Goal: Transaction & Acquisition: Purchase product/service

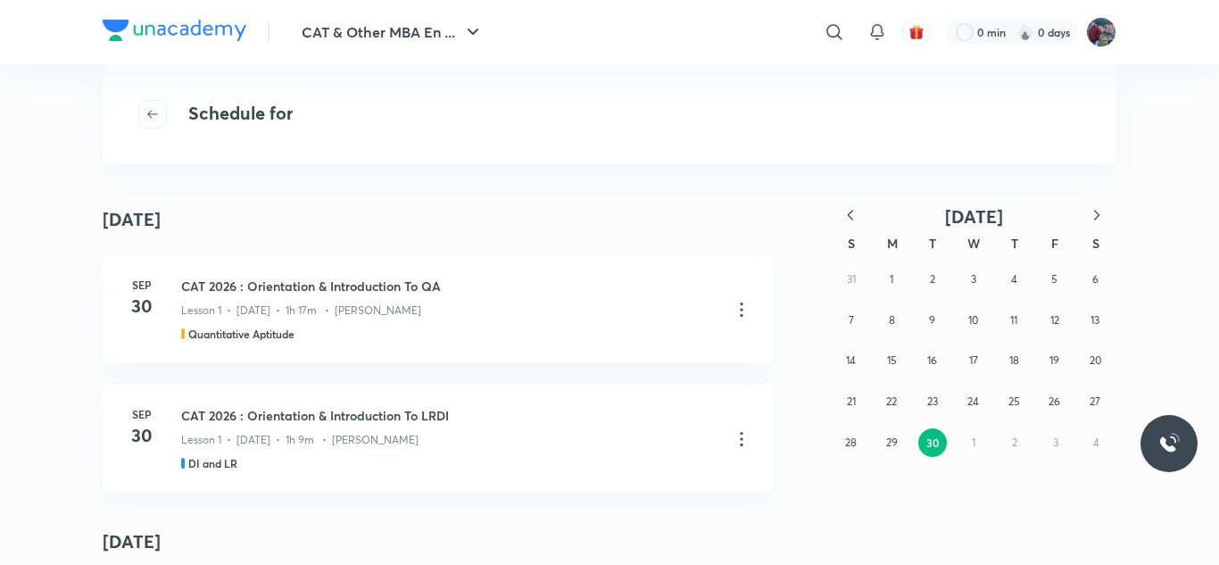
click at [183, 30] on img at bounding box center [175, 30] width 144 height 21
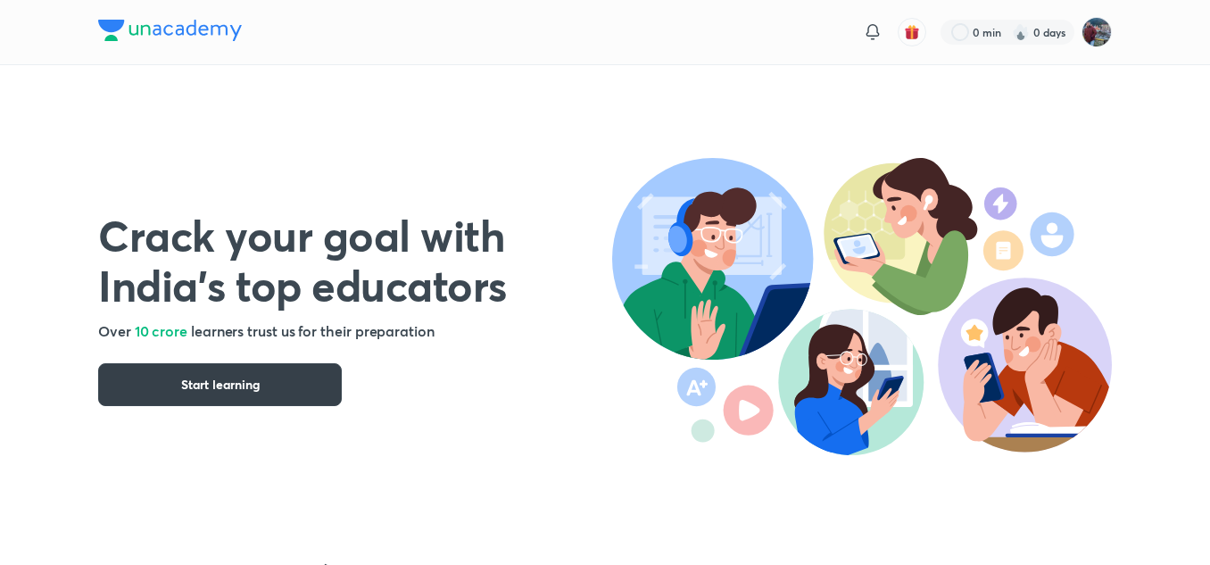
click at [245, 375] on button "Start learning" at bounding box center [220, 384] width 244 height 43
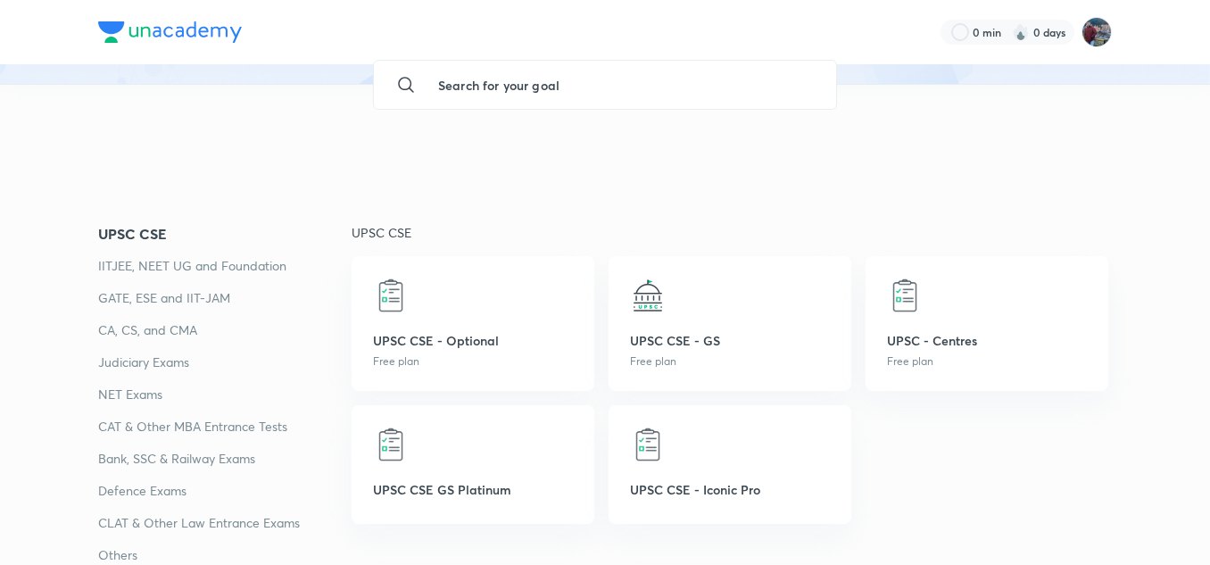
scroll to position [167, 0]
click at [211, 423] on p "CAT & Other MBA Entrance Tests" at bounding box center [224, 425] width 253 height 21
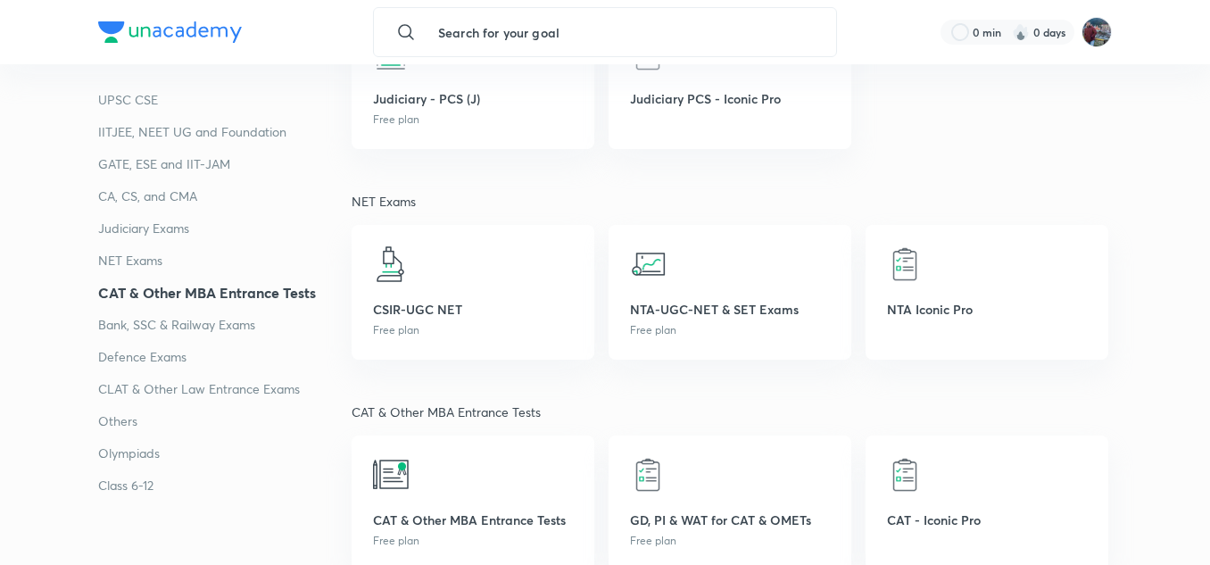
scroll to position [2712, 0]
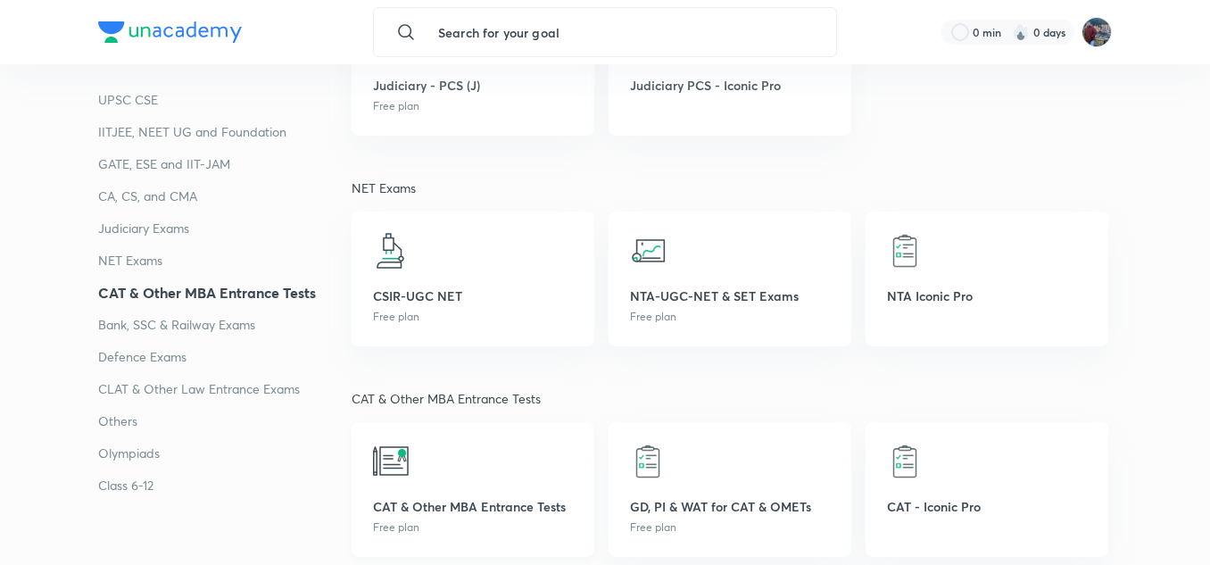
click at [489, 493] on div "CAT & Other MBA Entrance Tests Free plan" at bounding box center [473, 489] width 243 height 135
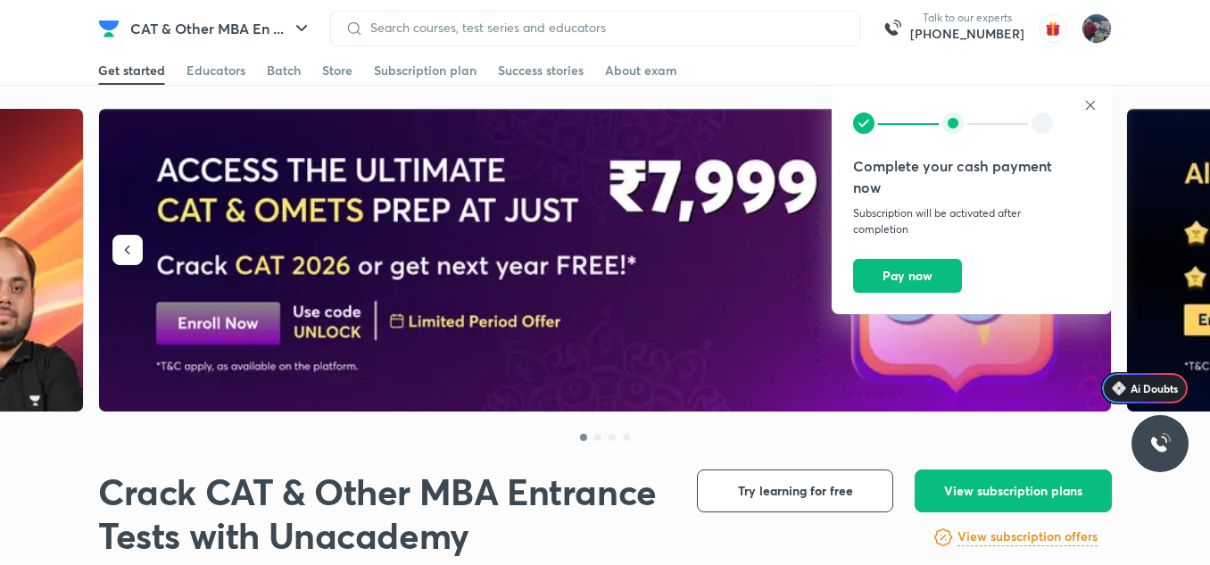
click at [1089, 104] on icon at bounding box center [1090, 105] width 9 height 9
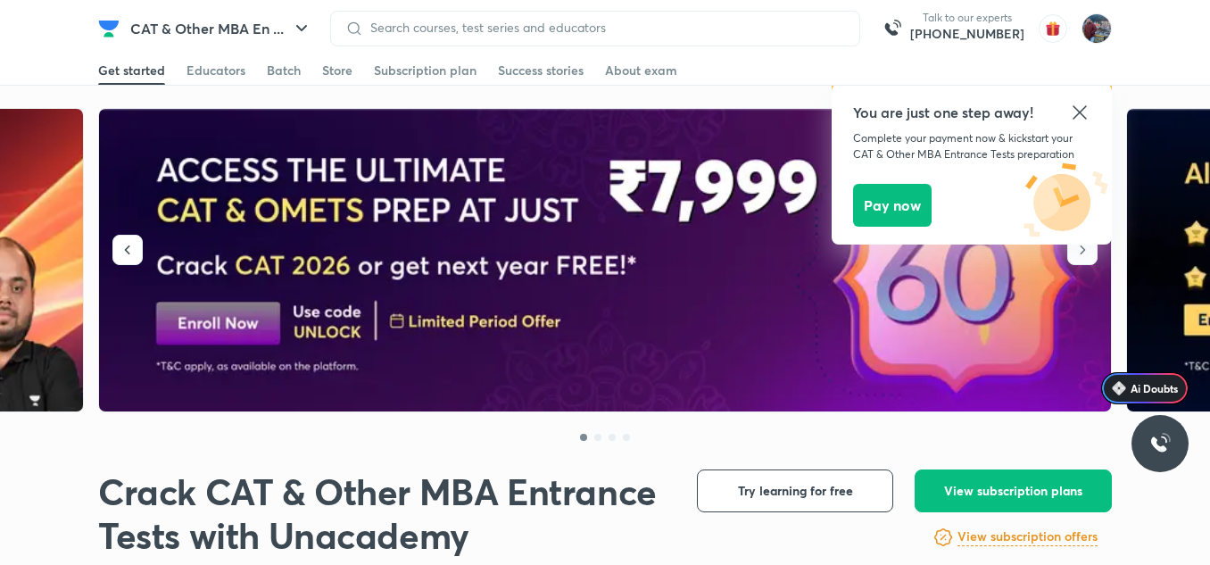
click at [1076, 113] on icon at bounding box center [1079, 112] width 21 height 21
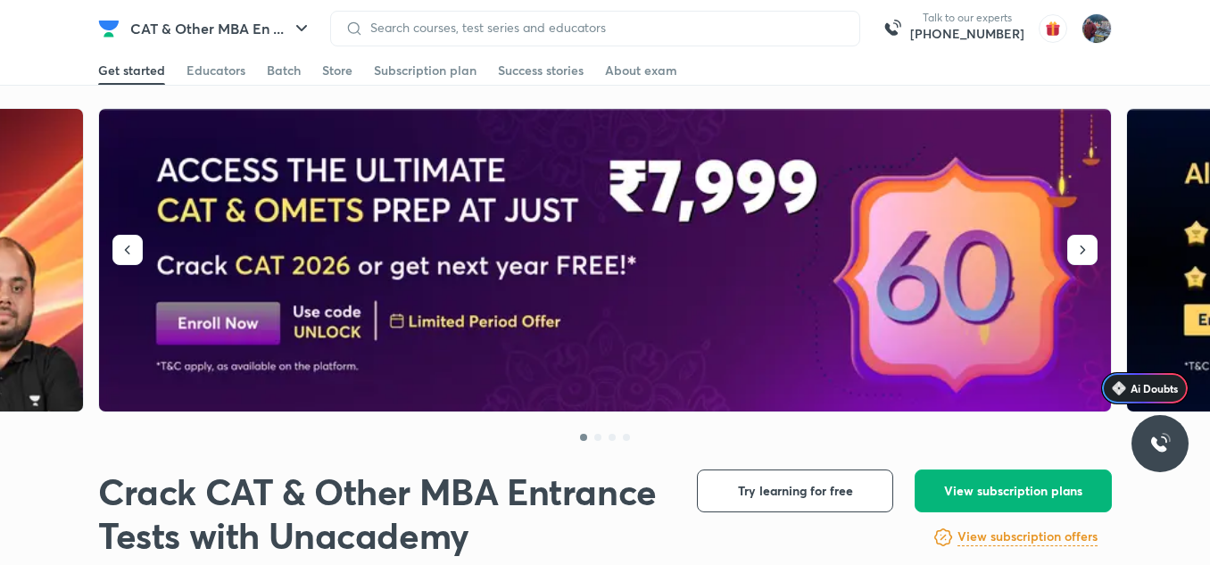
click at [999, 495] on span "View subscription plans" at bounding box center [1013, 491] width 138 height 18
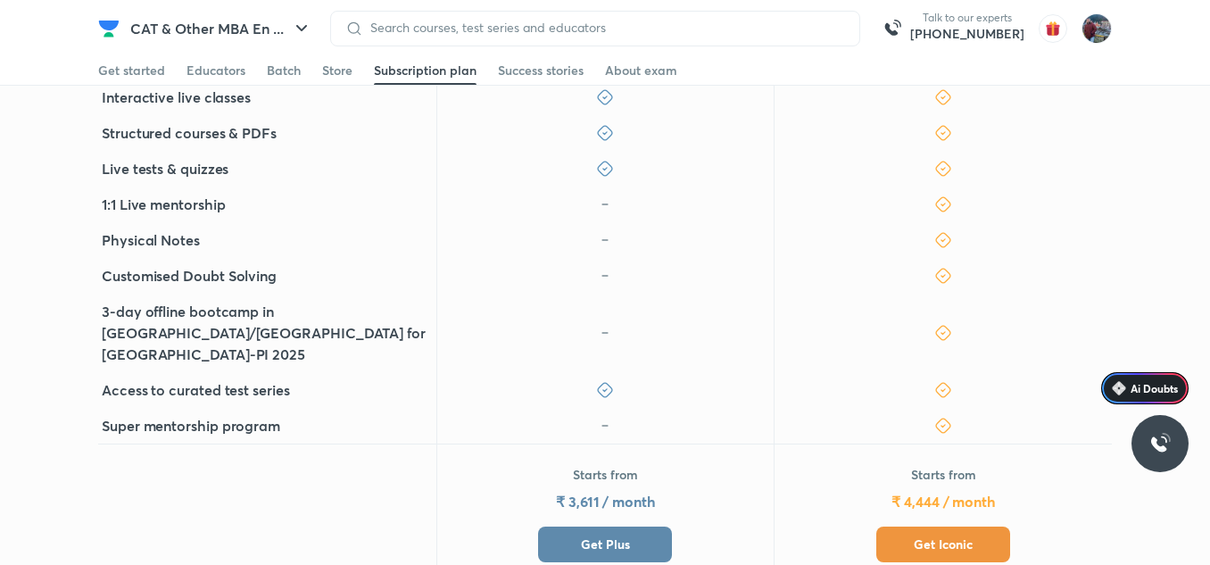
scroll to position [631, 0]
click at [938, 526] on button "Get Iconic" at bounding box center [943, 544] width 134 height 36
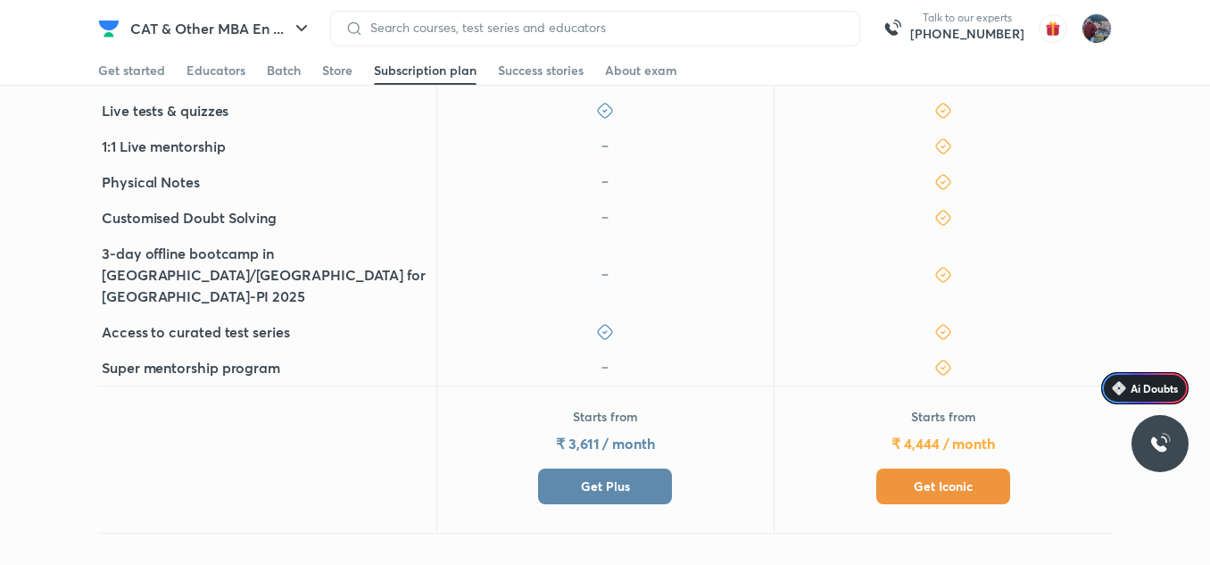
scroll to position [690, 0]
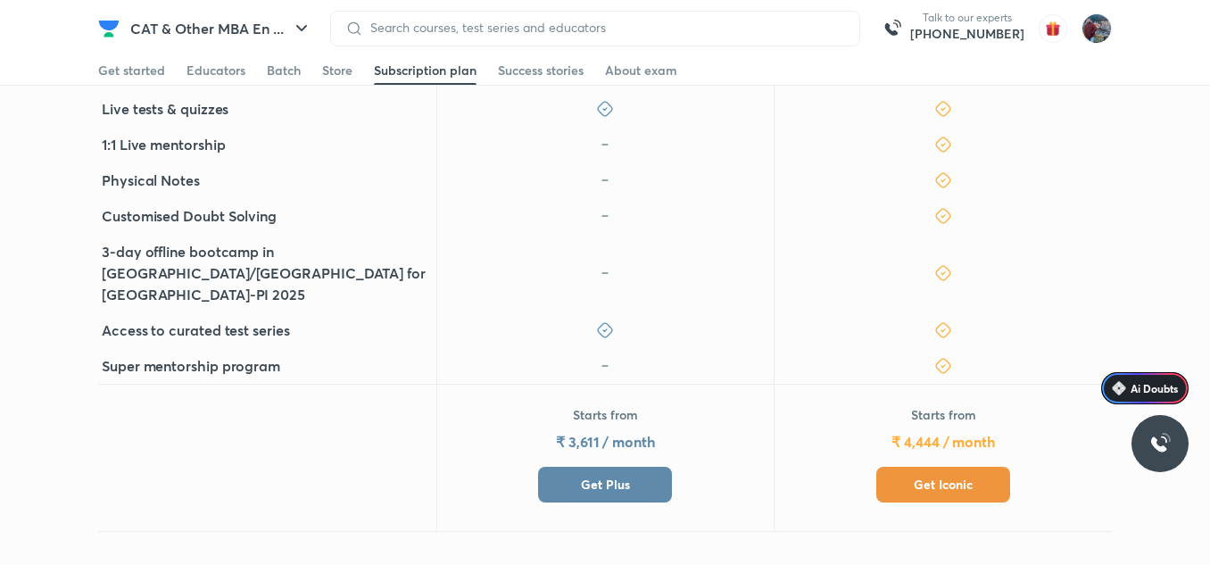
click at [947, 467] on button "Get Iconic" at bounding box center [943, 485] width 134 height 36
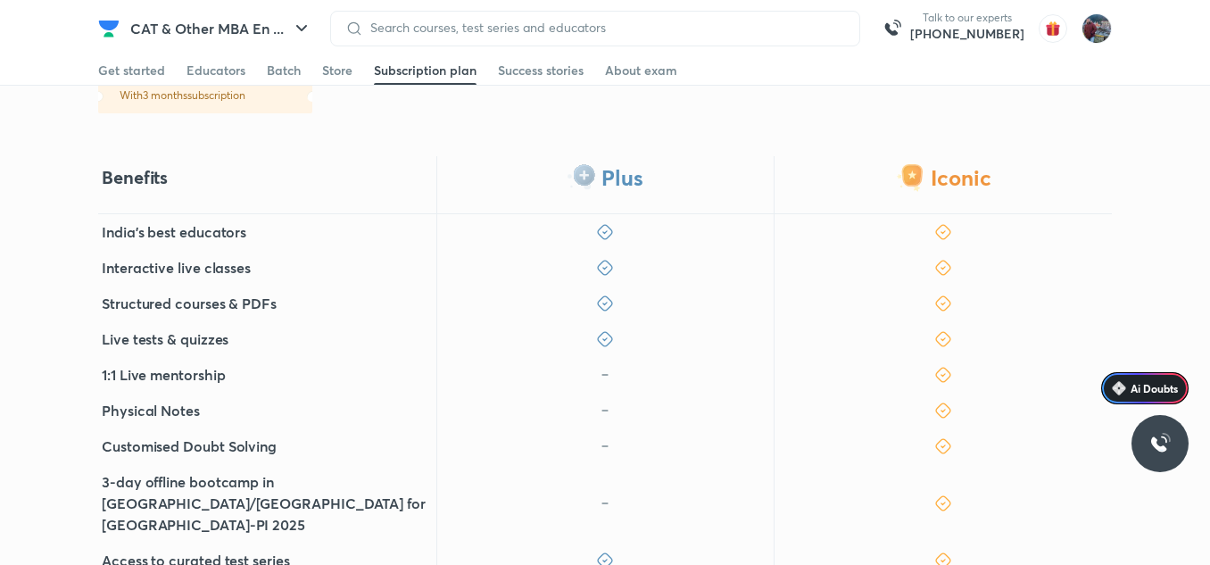
click at [924, 428] on div at bounding box center [943, 446] width 338 height 36
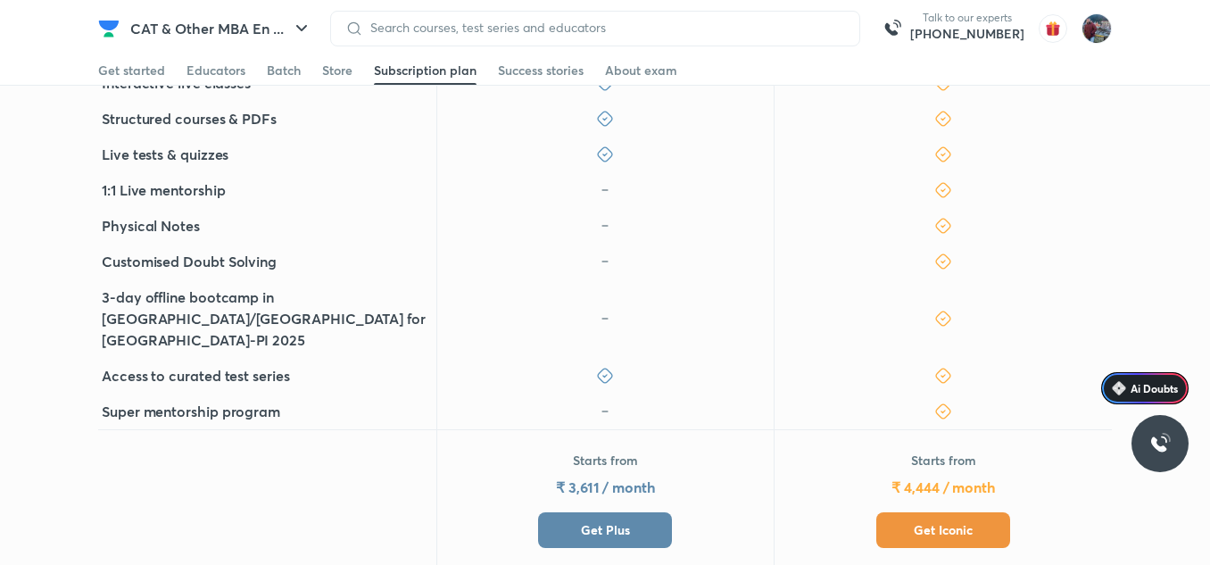
scroll to position [645, 0]
click at [956, 511] on button "Get Iconic" at bounding box center [943, 529] width 134 height 36
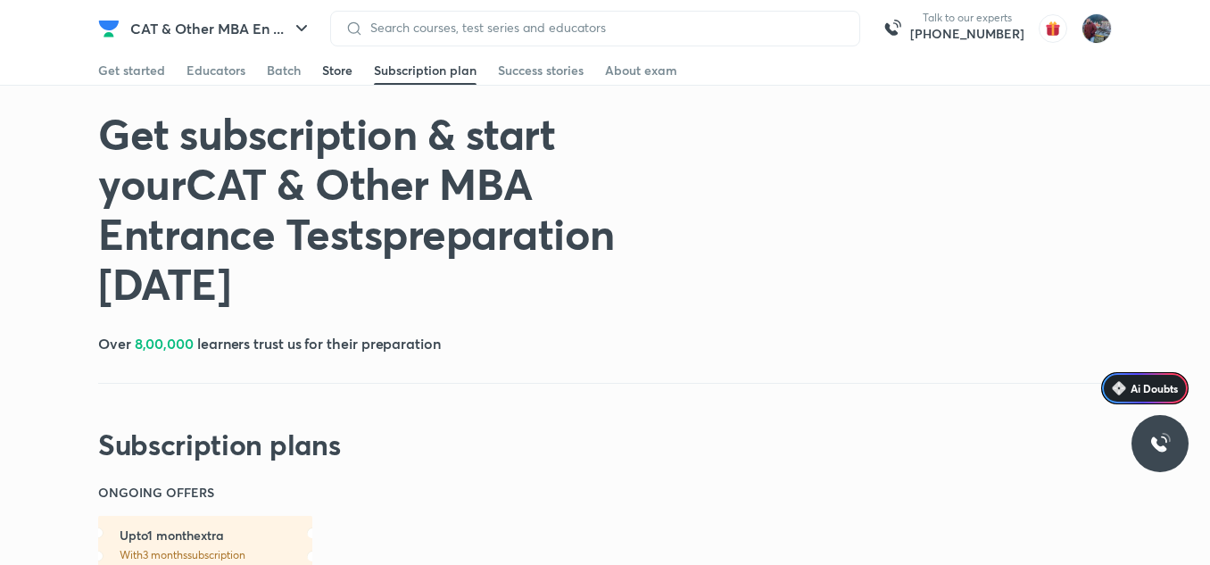
click at [338, 61] on link "Store" at bounding box center [337, 70] width 30 height 29
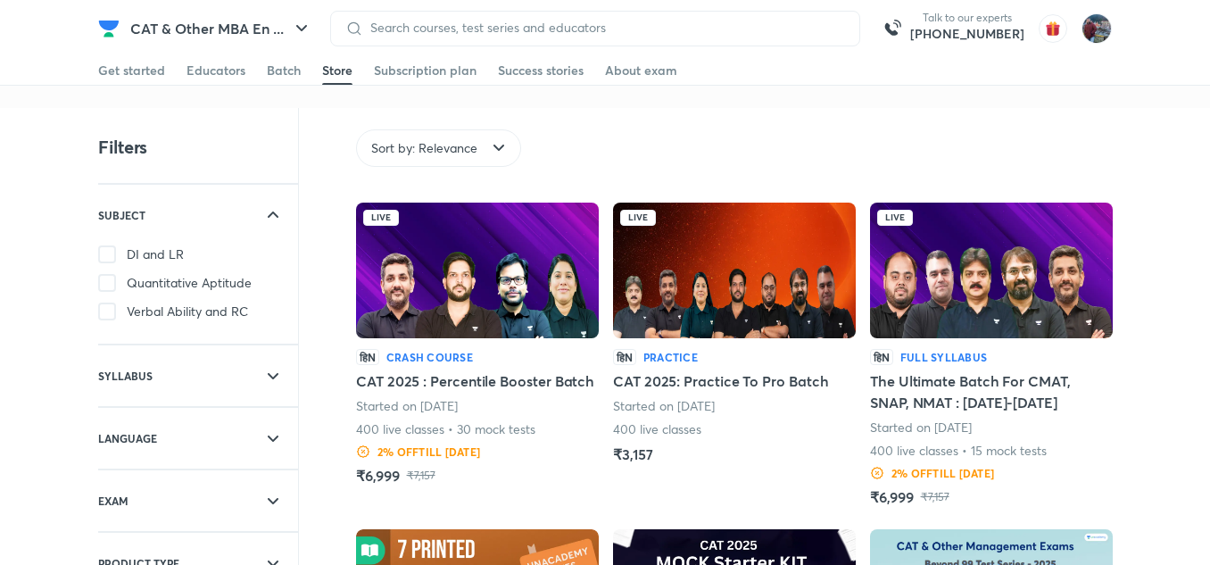
click at [303, 72] on div "Get started Educators Batch Store Subscription plan Success stories About exam" at bounding box center [605, 70] width 1014 height 29
click at [290, 72] on div "Batch" at bounding box center [284, 71] width 34 height 18
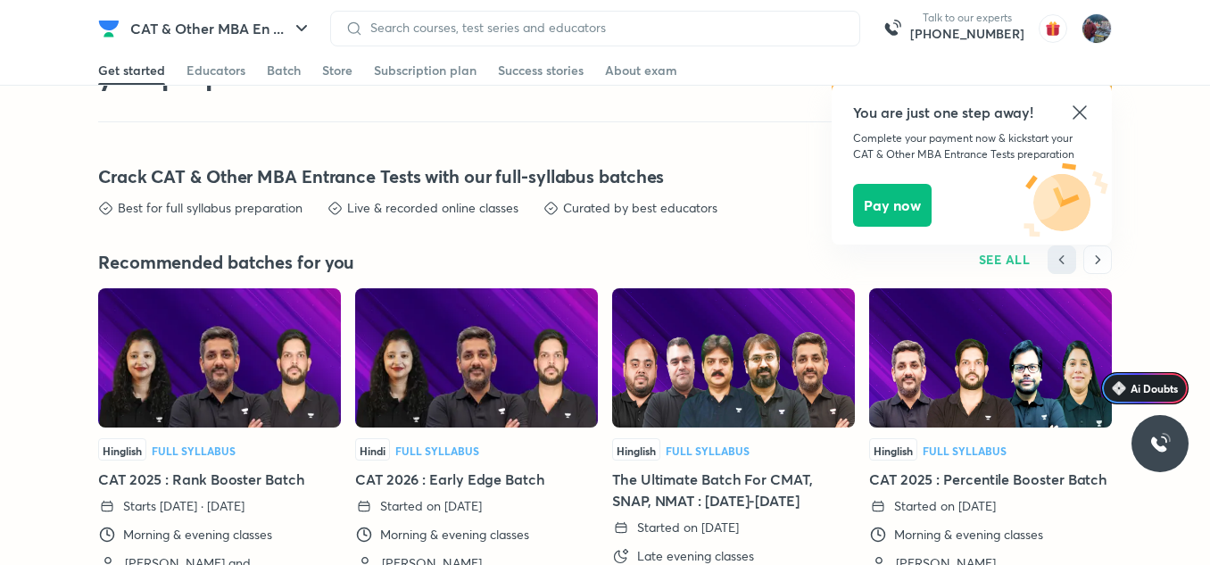
scroll to position [3908, 0]
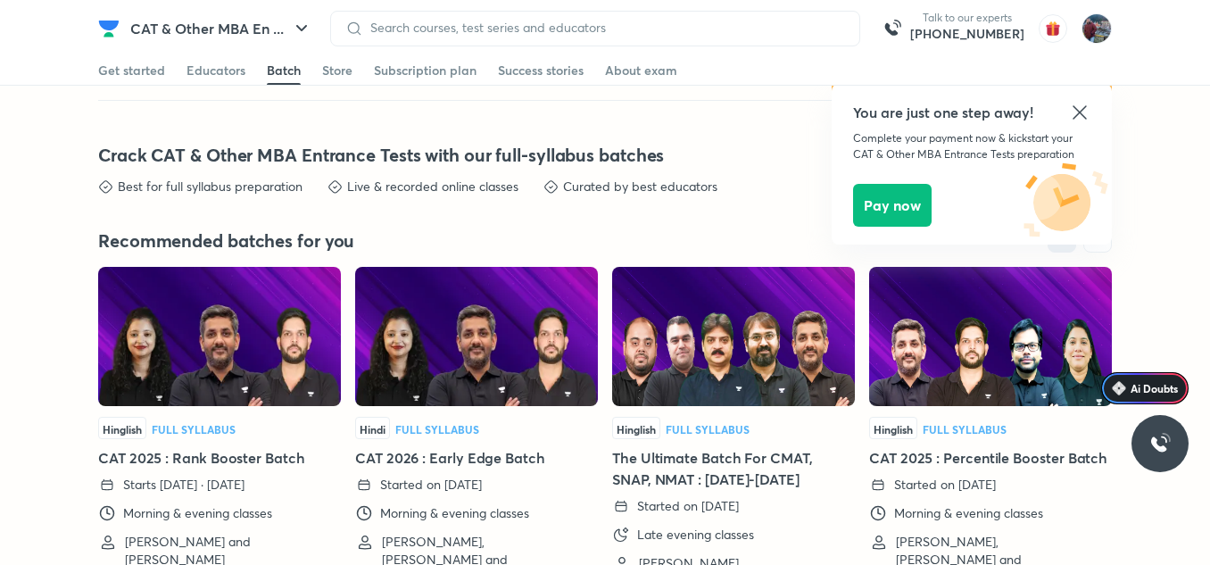
click at [1080, 112] on icon at bounding box center [1079, 111] width 13 height 13
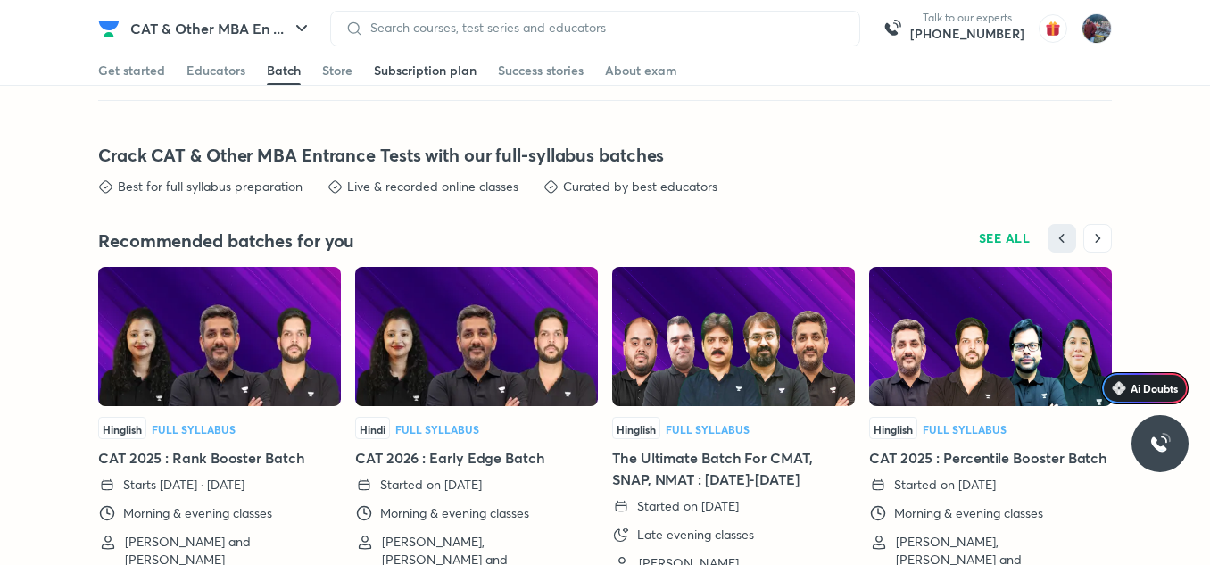
click at [416, 71] on div "Subscription plan" at bounding box center [425, 71] width 103 height 18
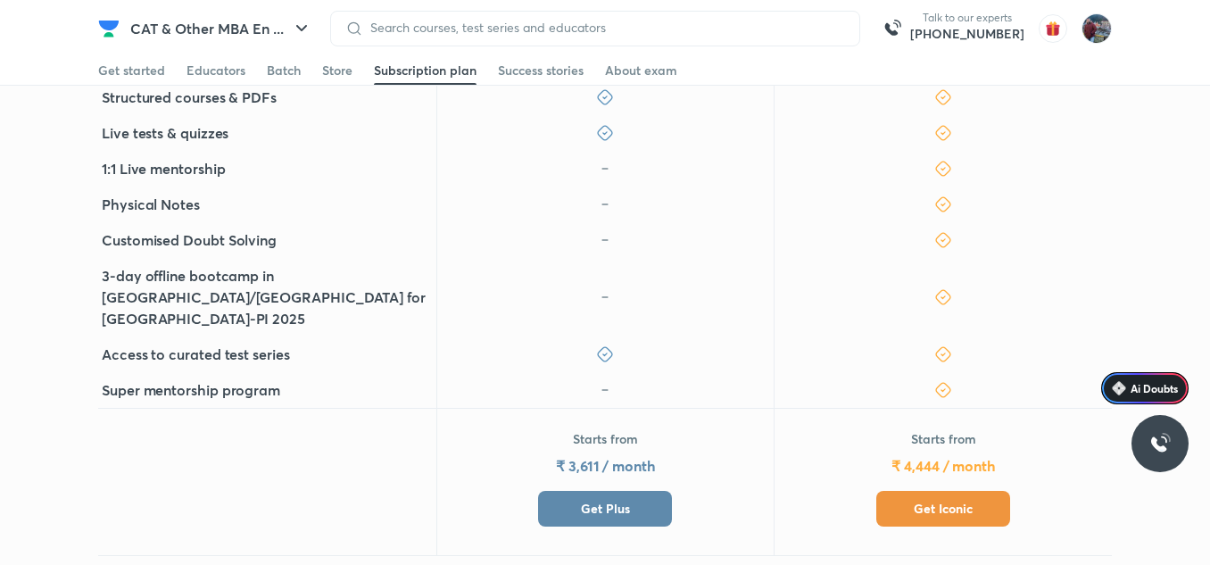
scroll to position [667, 0]
click at [926, 499] on span "Get Iconic" at bounding box center [943, 508] width 59 height 18
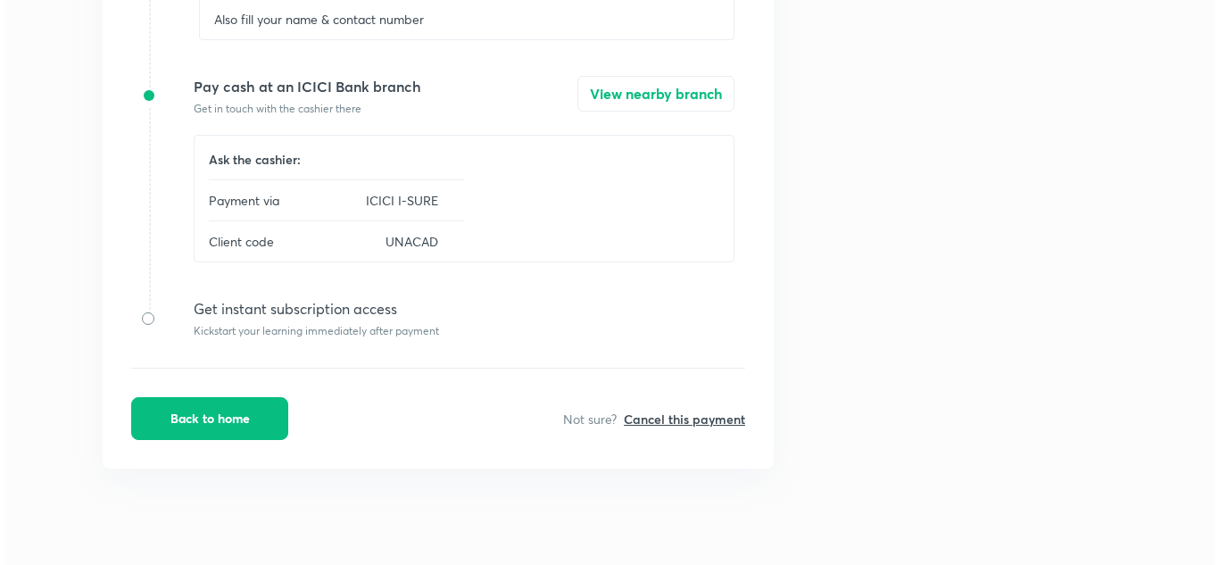
scroll to position [640, 0]
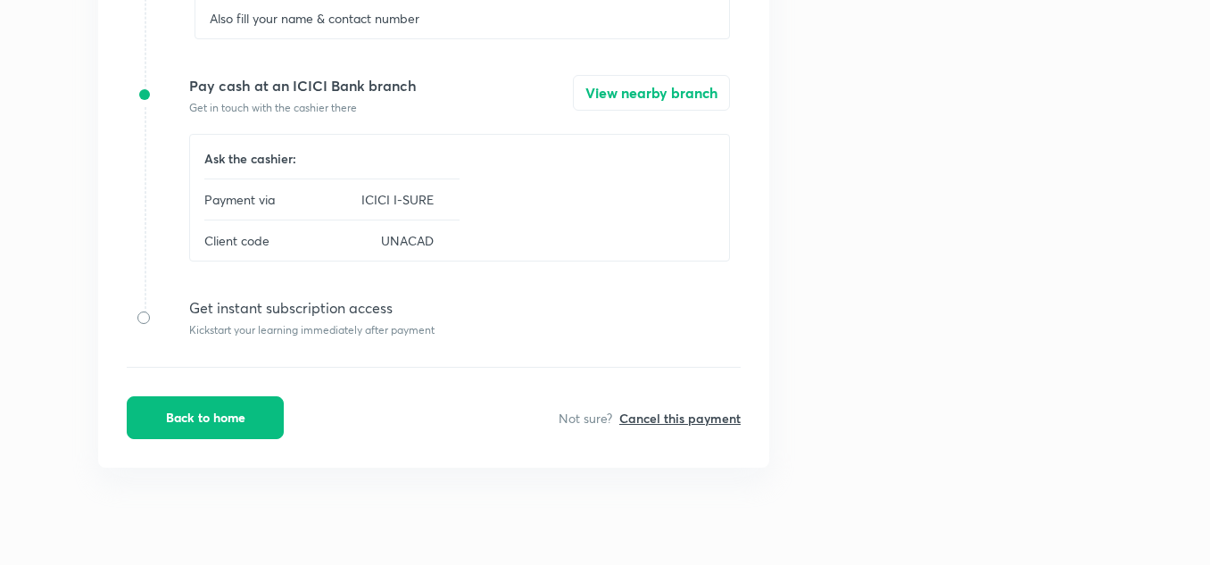
click at [665, 422] on h6 "Cancel this payment" at bounding box center [679, 418] width 121 height 19
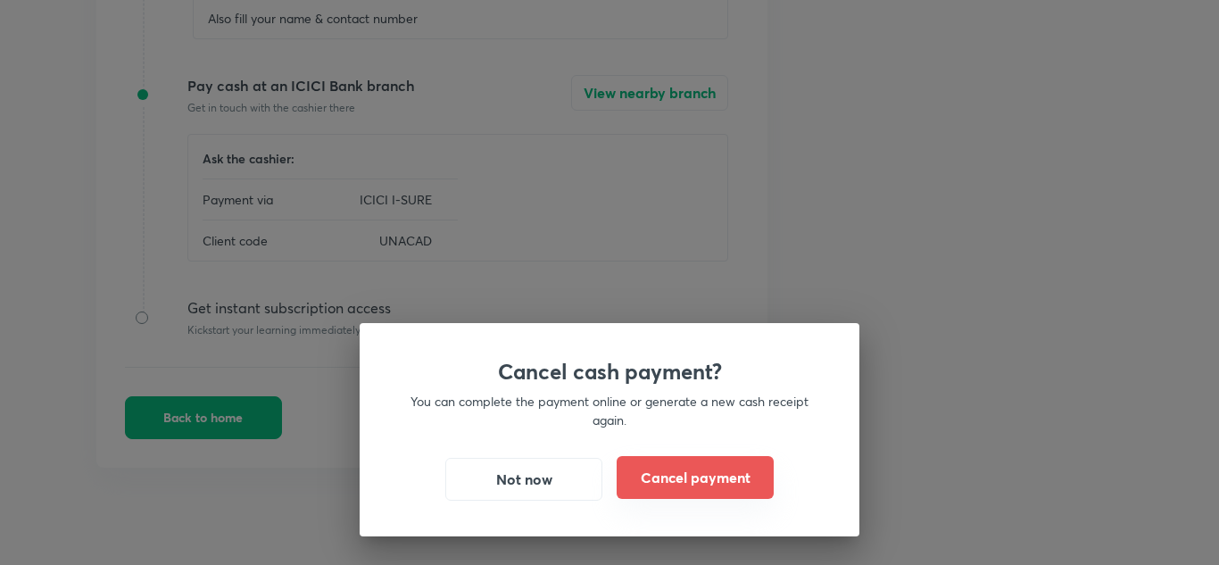
click at [669, 476] on button "Cancel payment" at bounding box center [695, 477] width 157 height 43
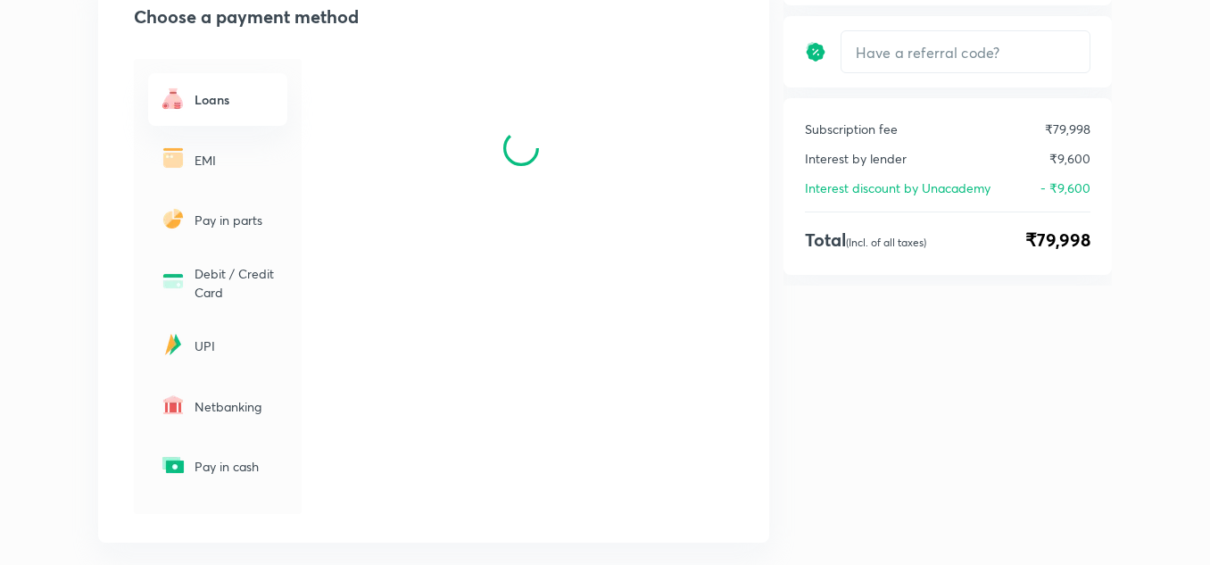
scroll to position [0, 0]
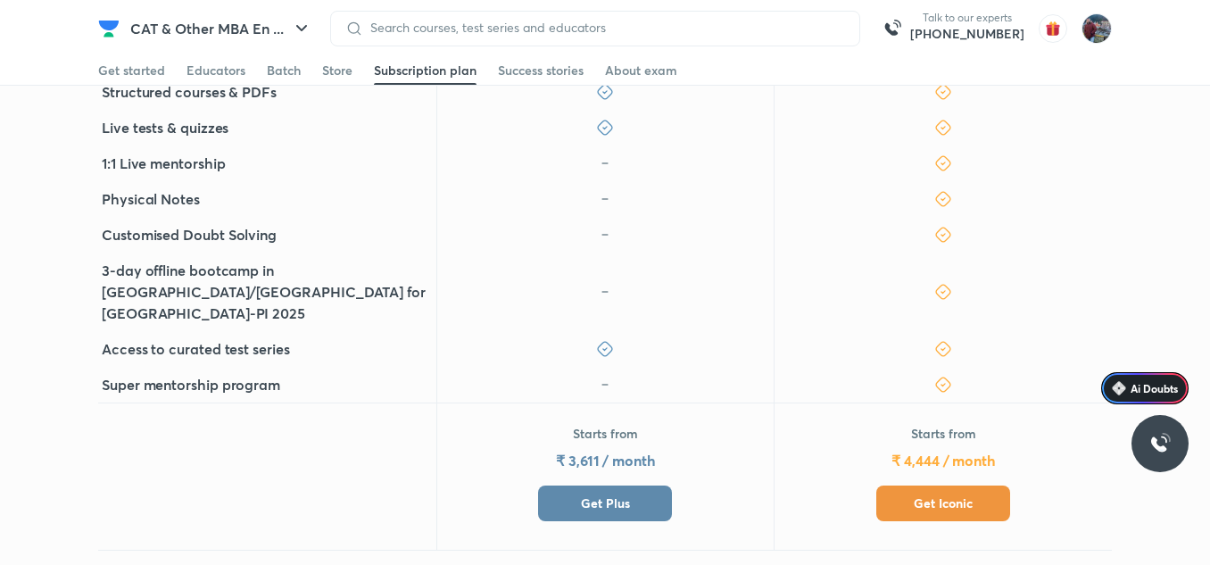
scroll to position [672, 0]
click at [969, 494] on span "Get Iconic" at bounding box center [943, 503] width 59 height 18
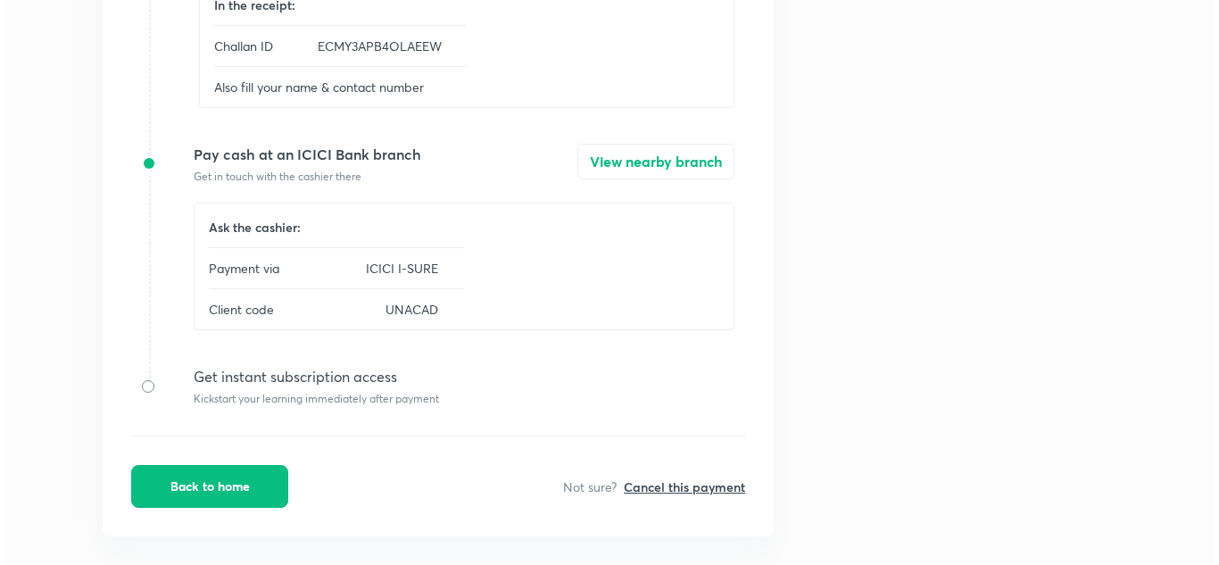
scroll to position [572, 0]
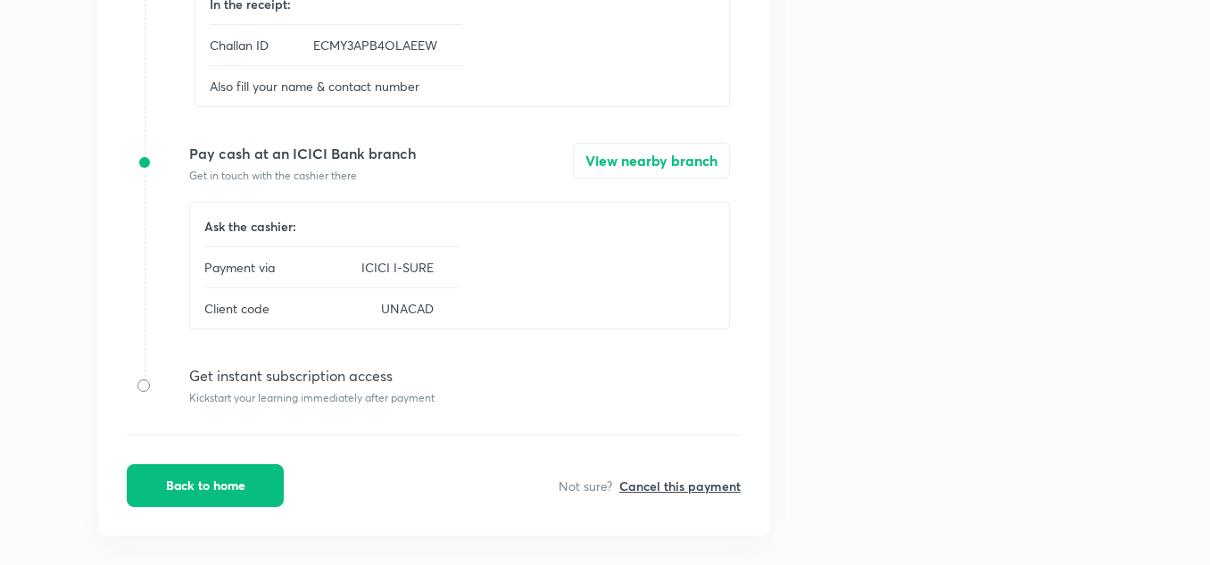
click at [655, 485] on h6 "Cancel this payment" at bounding box center [679, 486] width 121 height 19
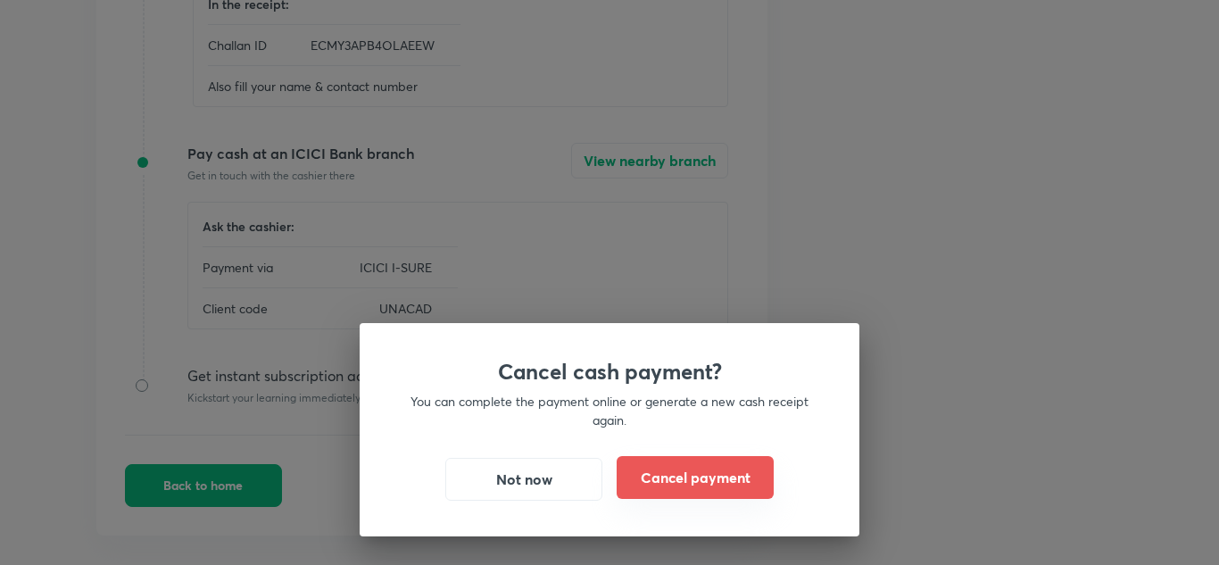
click at [708, 474] on button "Cancel payment" at bounding box center [695, 477] width 157 height 43
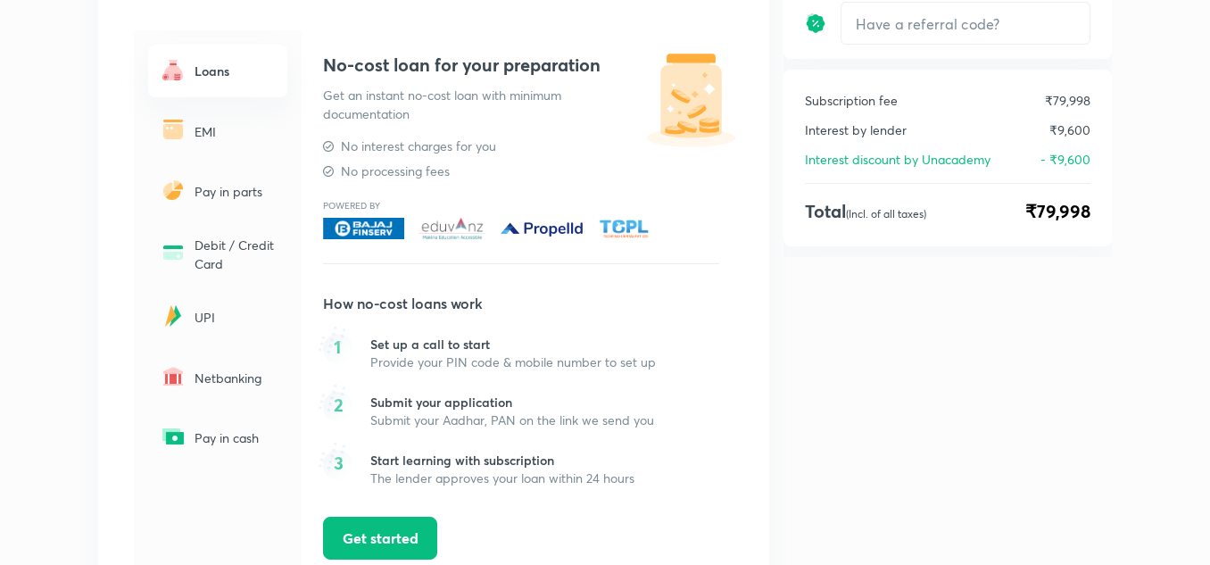
scroll to position [260, 0]
click at [177, 430] on img at bounding box center [173, 437] width 29 height 29
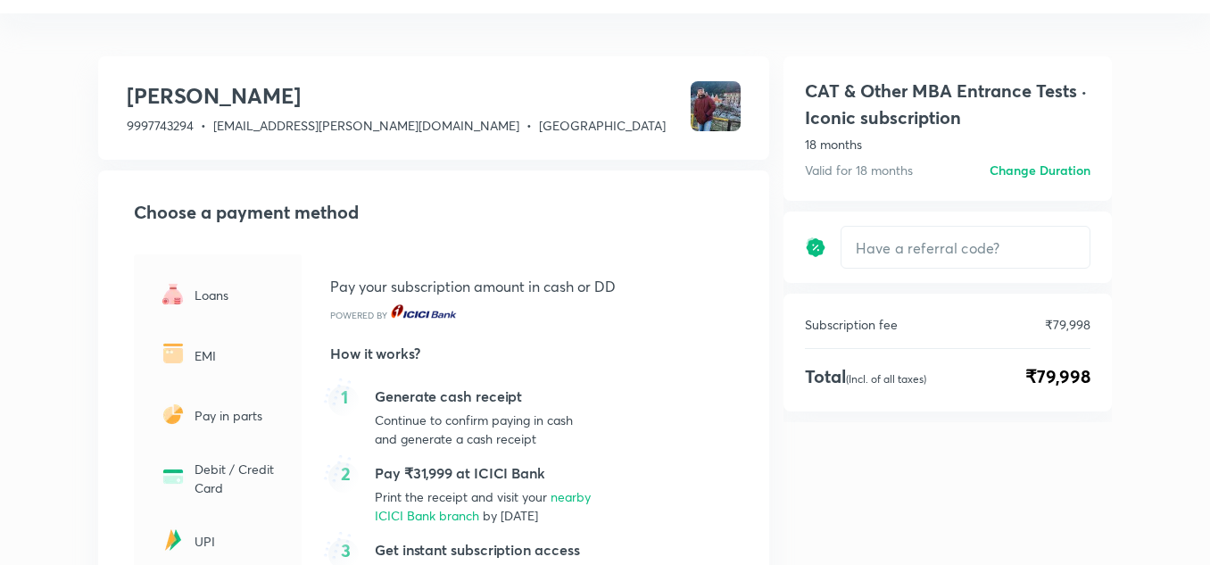
scroll to position [0, 0]
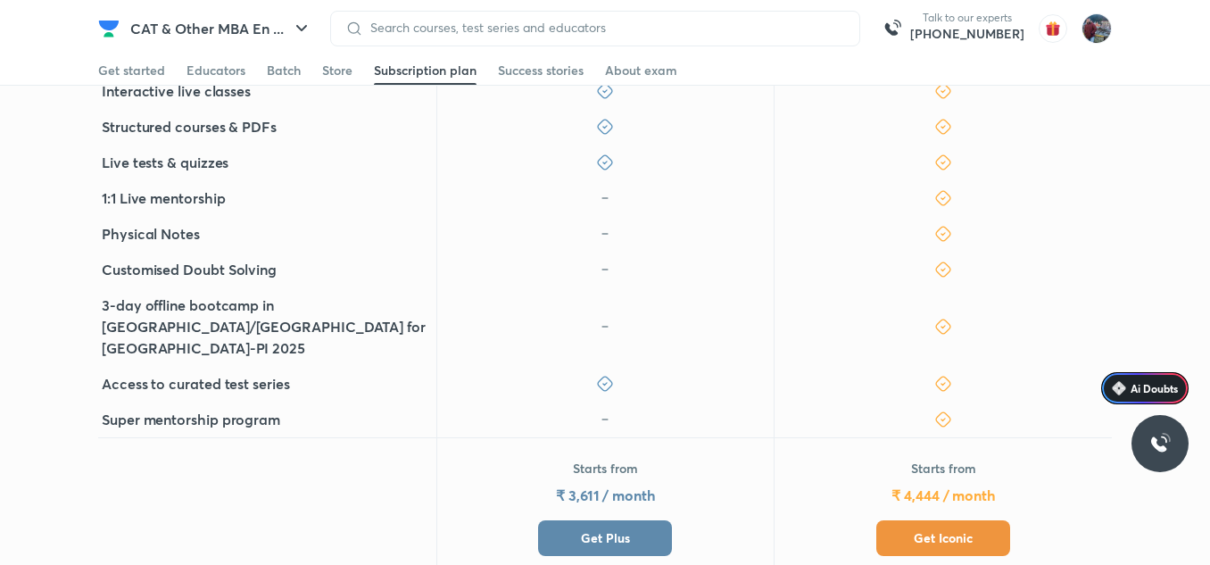
scroll to position [638, 0]
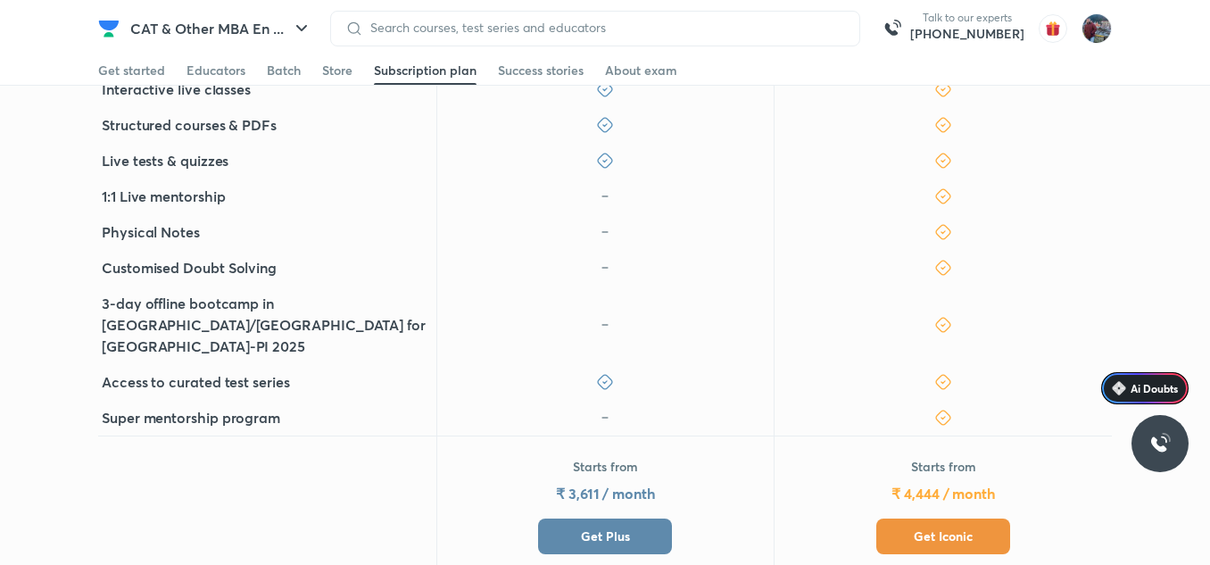
click at [959, 527] on span "Get Iconic" at bounding box center [943, 536] width 59 height 18
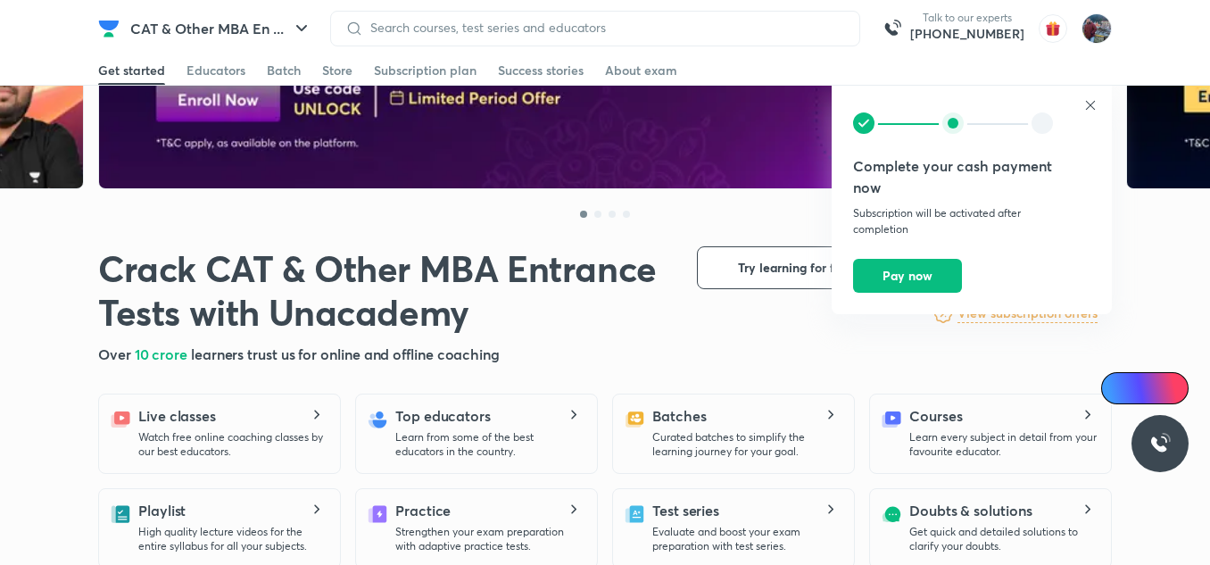
click at [1090, 103] on icon at bounding box center [1091, 105] width 14 height 14
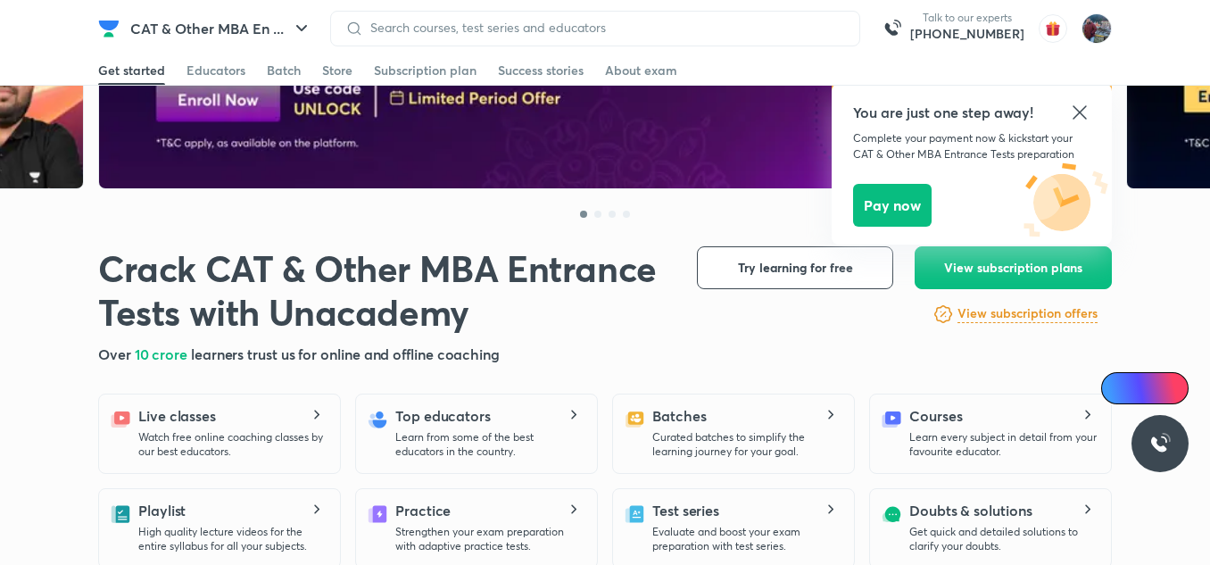
click at [1090, 112] on icon at bounding box center [1079, 112] width 21 height 21
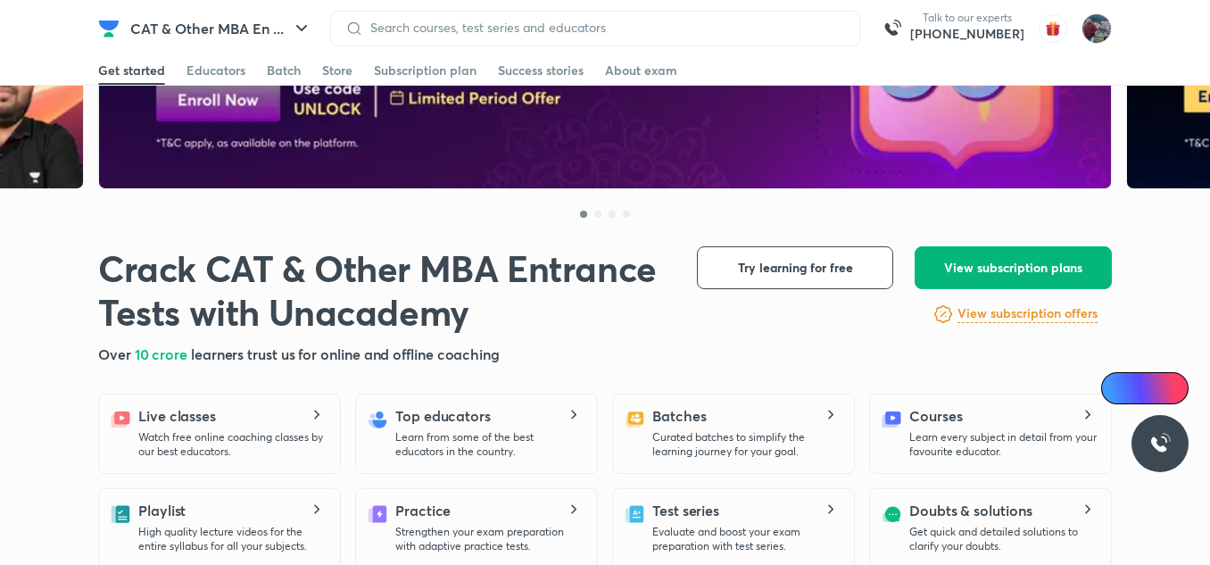
click at [1017, 257] on button "View subscription plans" at bounding box center [1013, 267] width 197 height 43
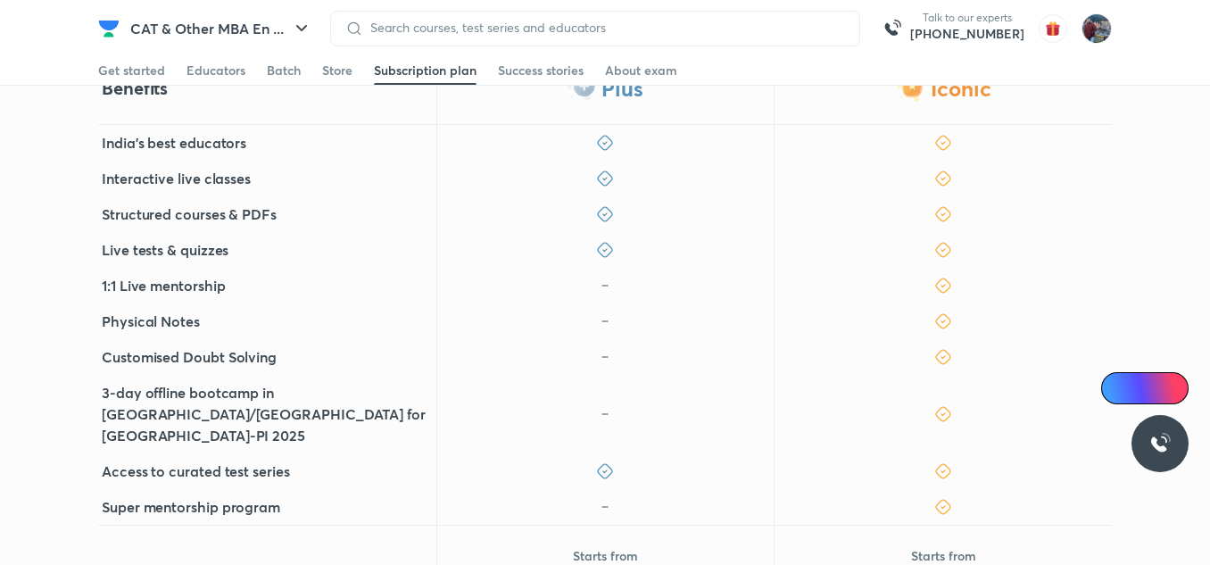
scroll to position [552, 0]
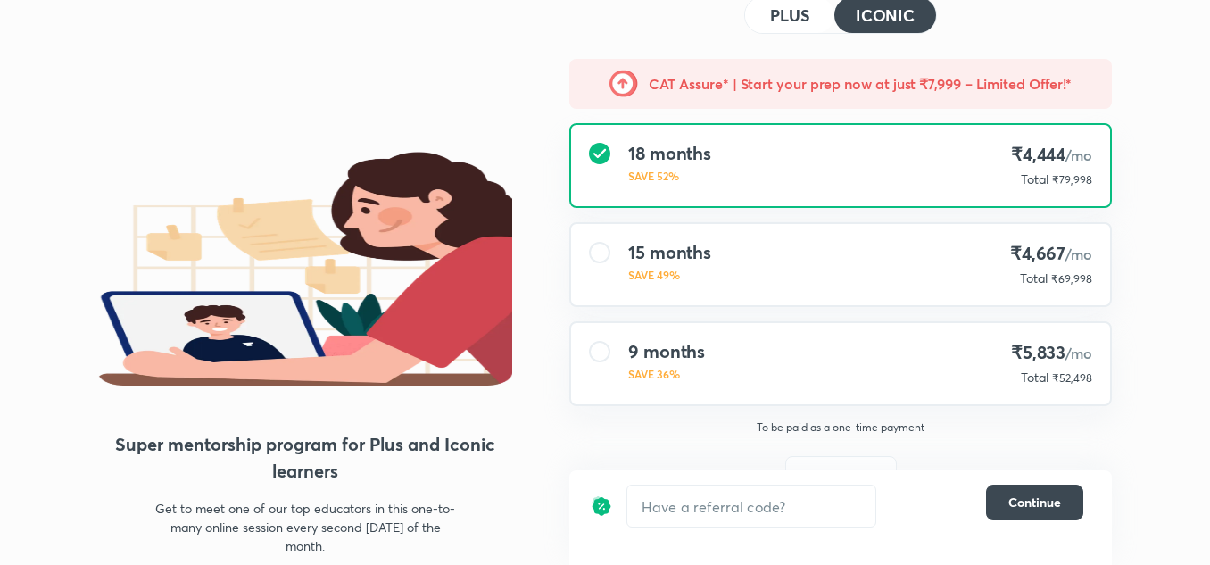
scroll to position [107, 0]
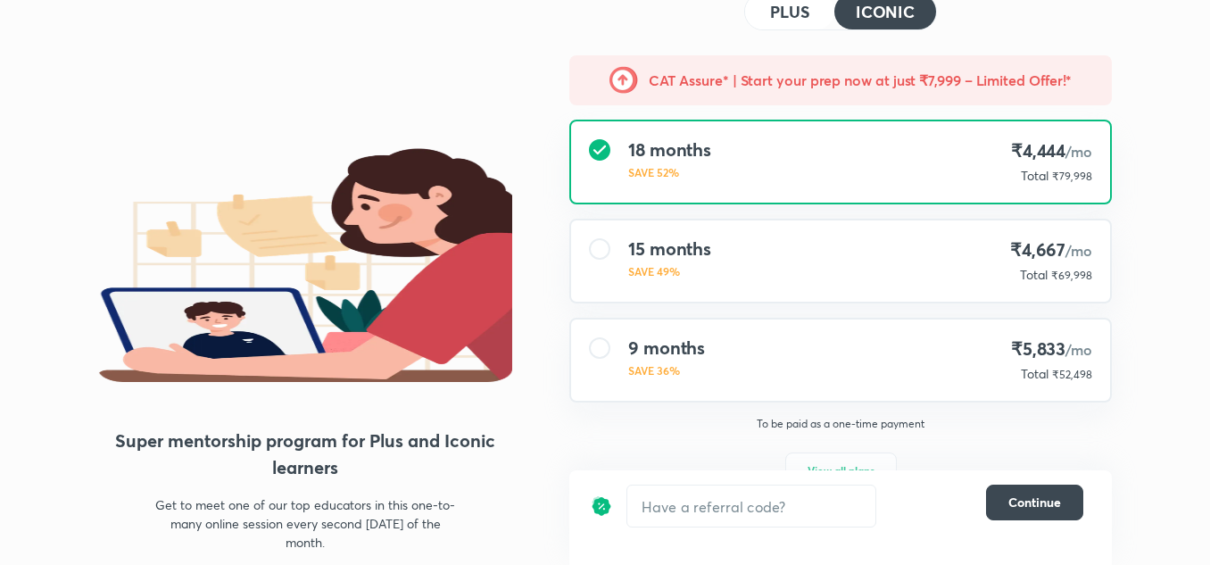
click at [851, 262] on div "15 months SAVE 49% ₹4,667 /mo Total ₹69,998" at bounding box center [840, 260] width 539 height 81
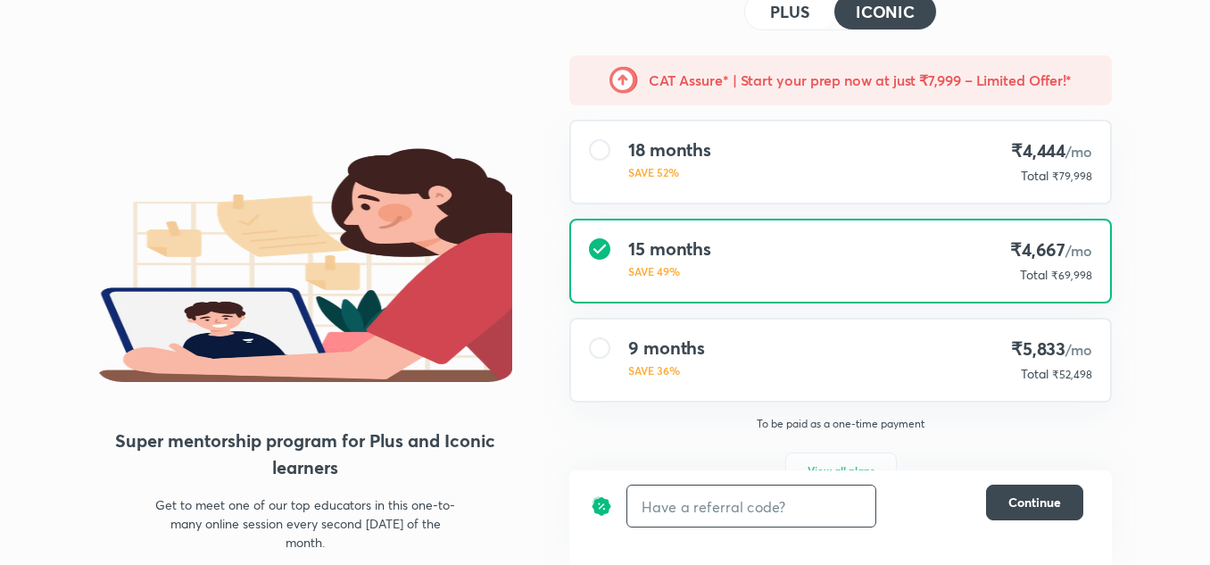
click at [752, 515] on input "text" at bounding box center [751, 507] width 248 height 42
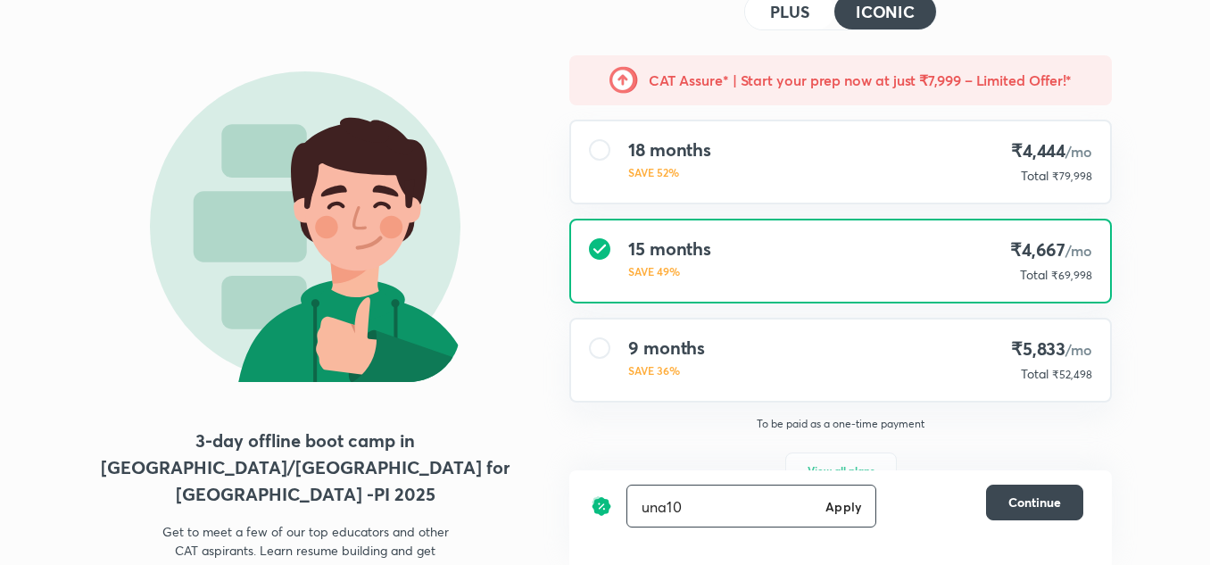
type input "una10"
click at [847, 511] on h6 "Apply" at bounding box center [844, 506] width 36 height 19
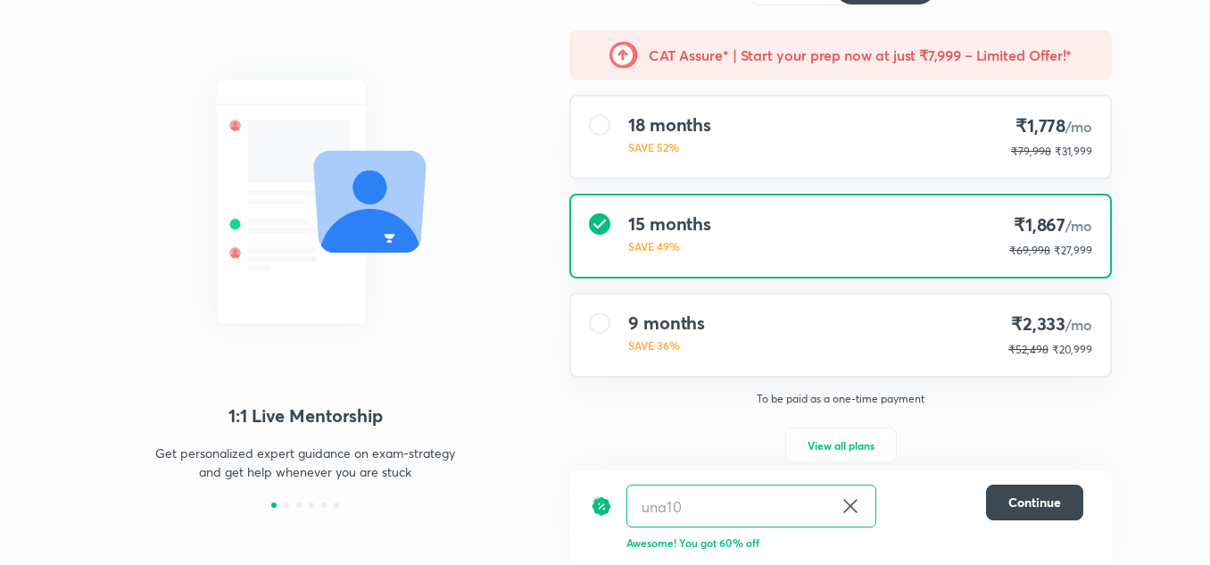
scroll to position [155, 0]
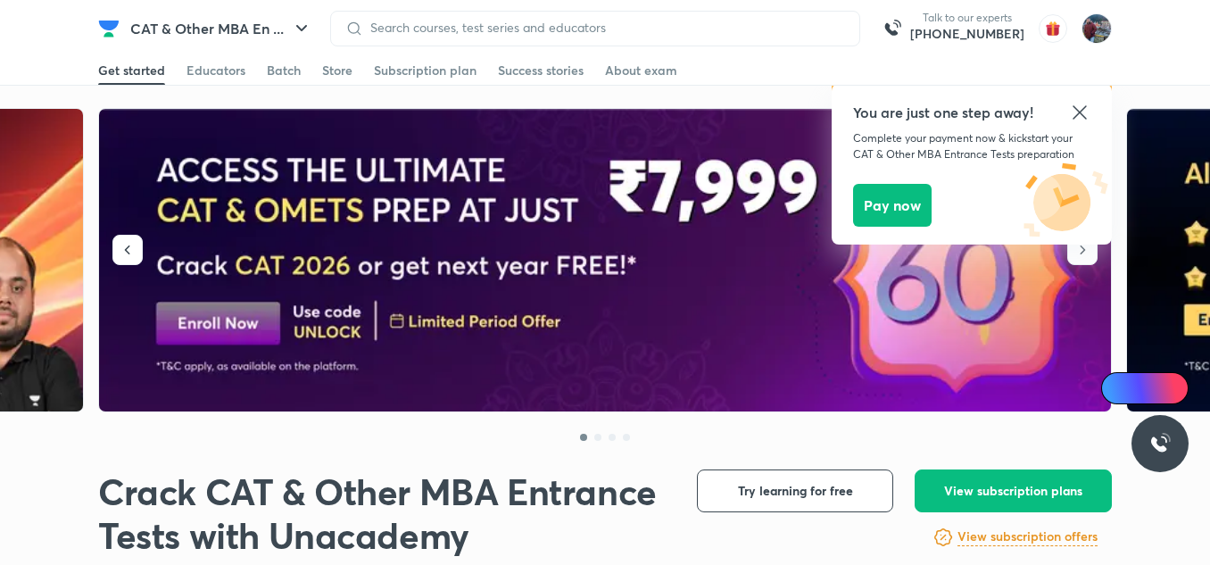
click at [1083, 116] on icon at bounding box center [1079, 111] width 13 height 13
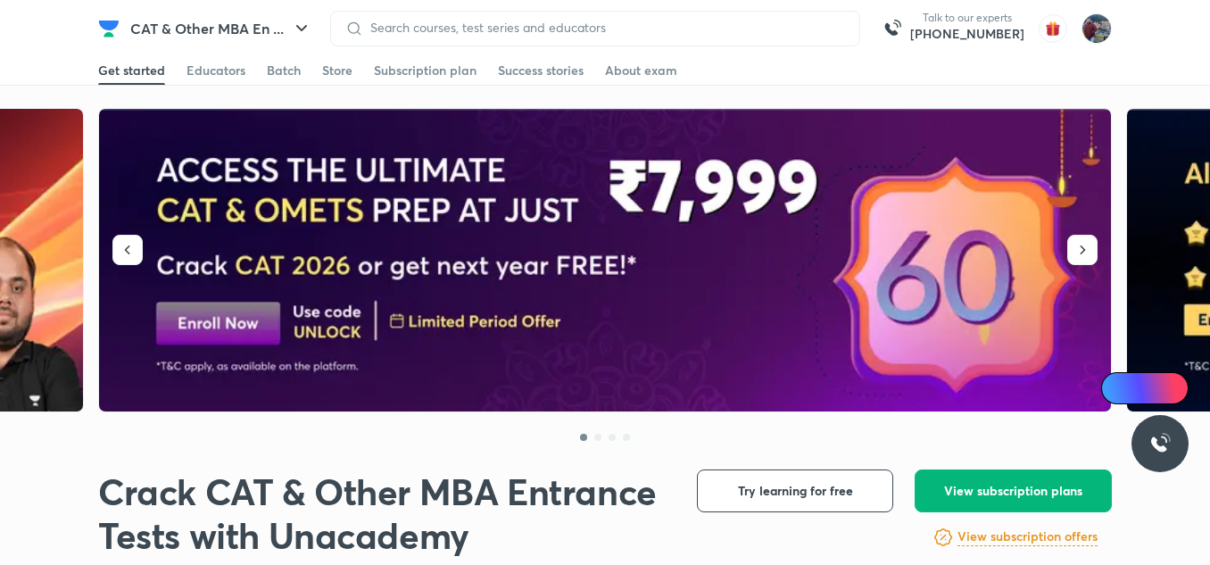
click at [1003, 487] on span "View subscription plans" at bounding box center [1013, 491] width 138 height 18
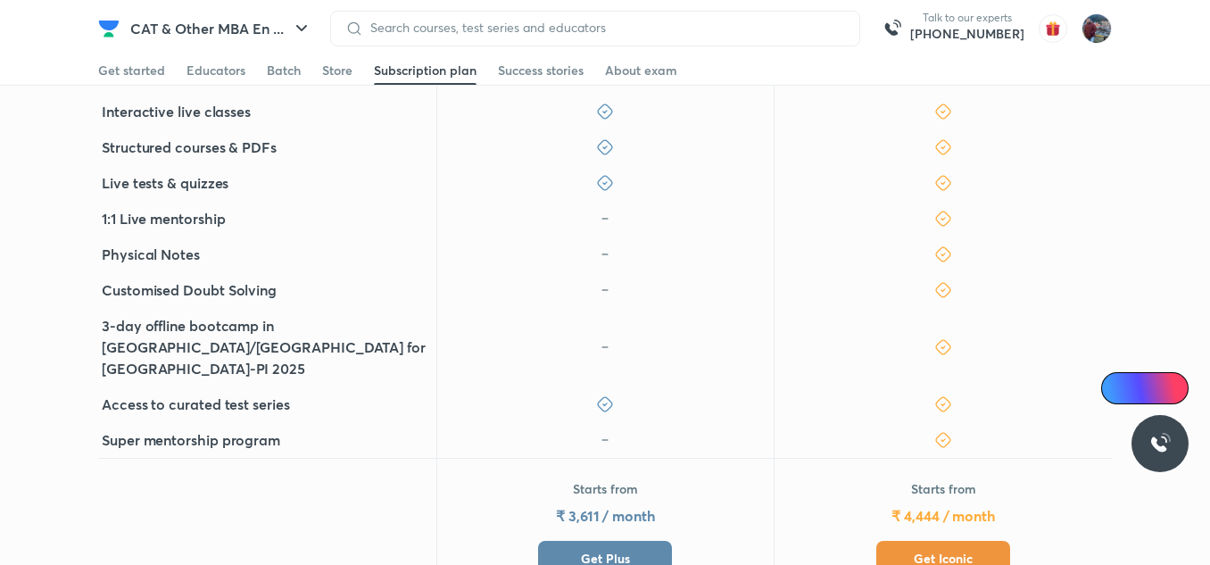
scroll to position [617, 0]
click at [621, 549] on span "Get Plus" at bounding box center [605, 558] width 49 height 18
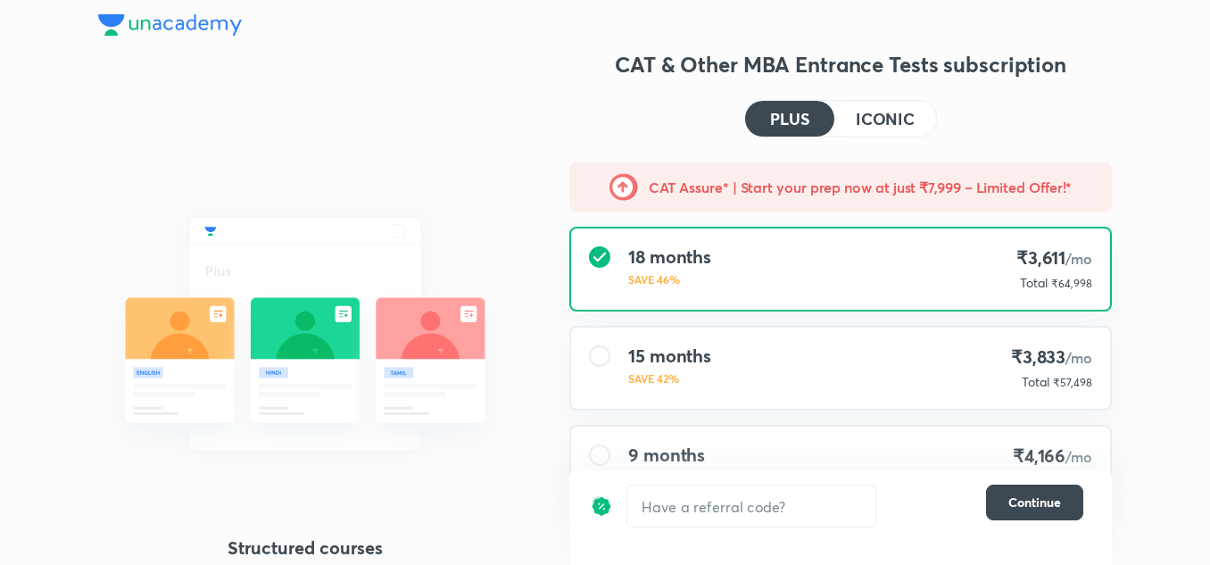
click at [865, 111] on h4 "ICONIC" at bounding box center [885, 119] width 59 height 16
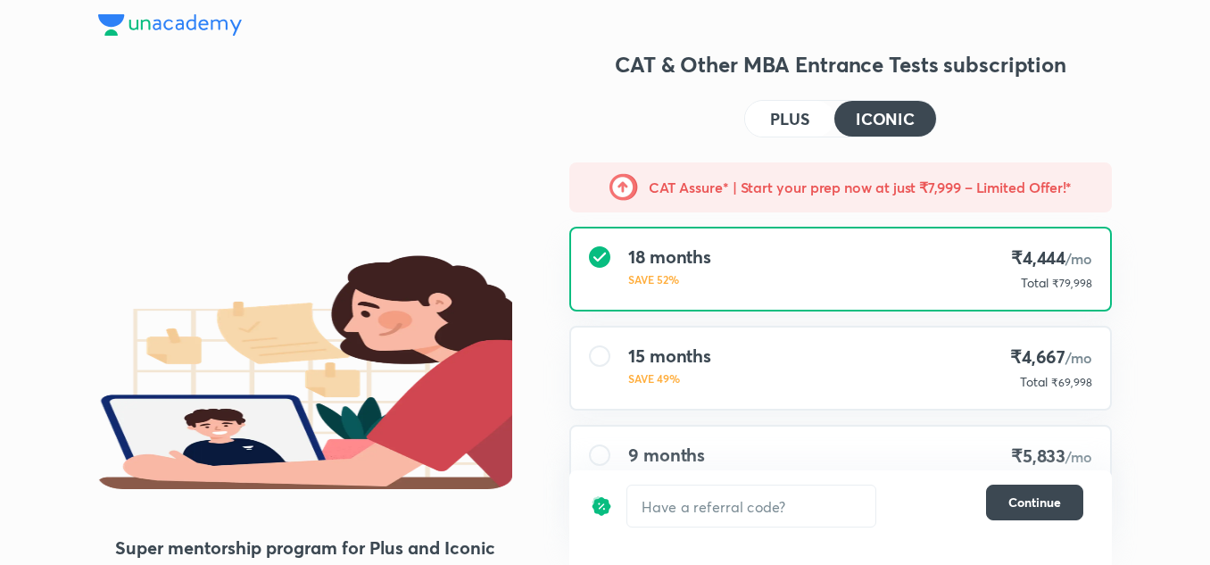
scroll to position [155, 0]
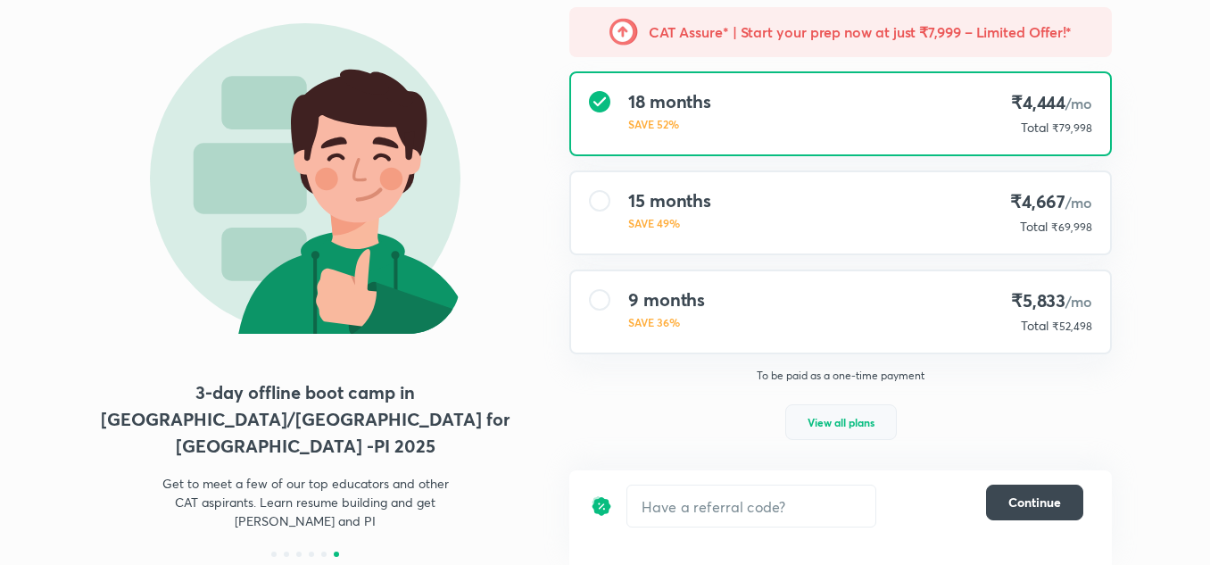
click at [856, 418] on span "View all plans" at bounding box center [841, 422] width 67 height 18
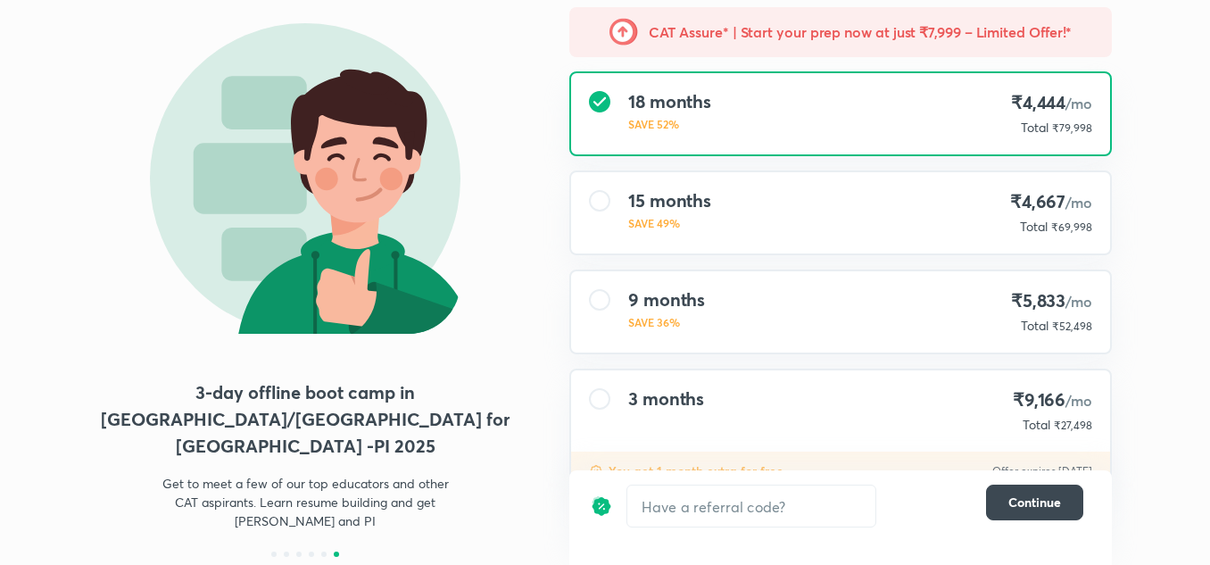
scroll to position [215, 0]
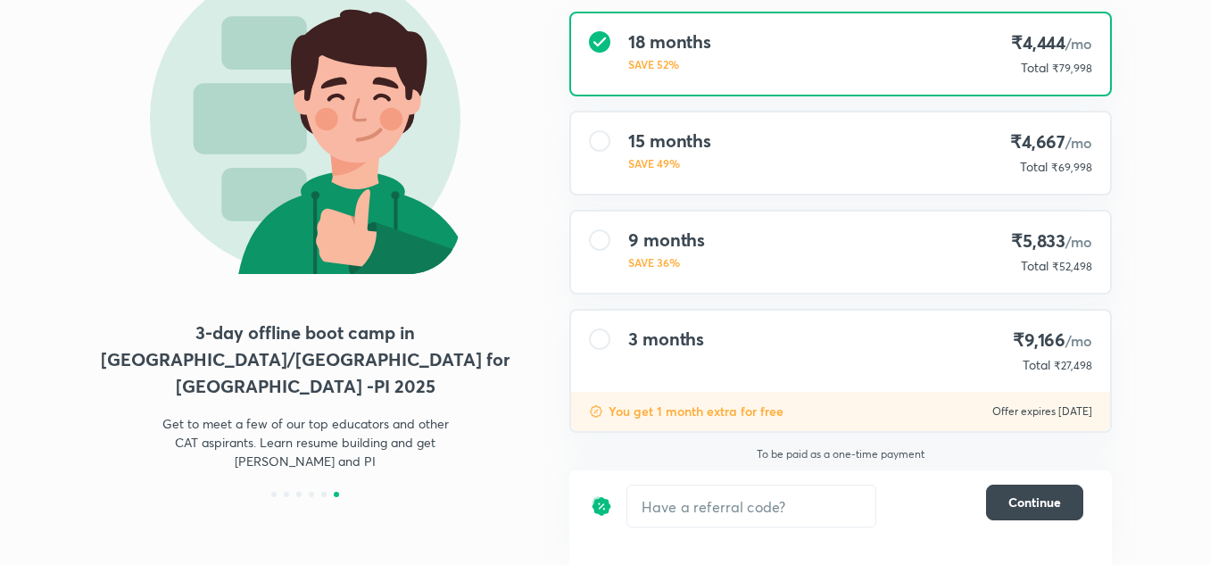
click at [801, 390] on div "3 months ₹9,166 /mo Total ₹27,498" at bounding box center [840, 351] width 539 height 81
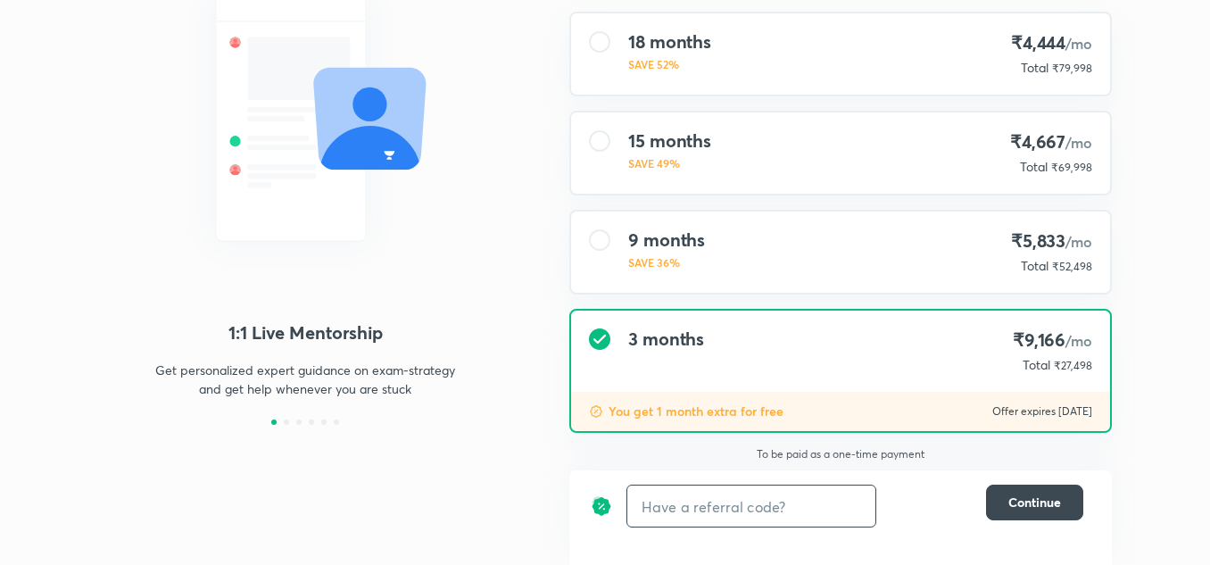
scroll to position [170, 0]
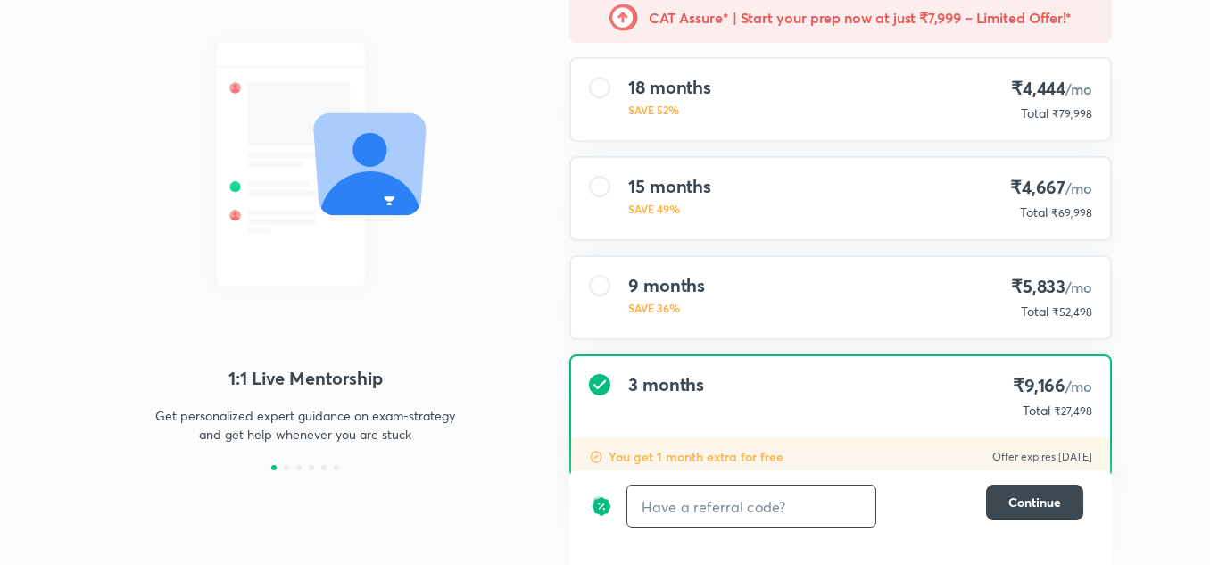
click at [721, 505] on input "text" at bounding box center [751, 507] width 248 height 42
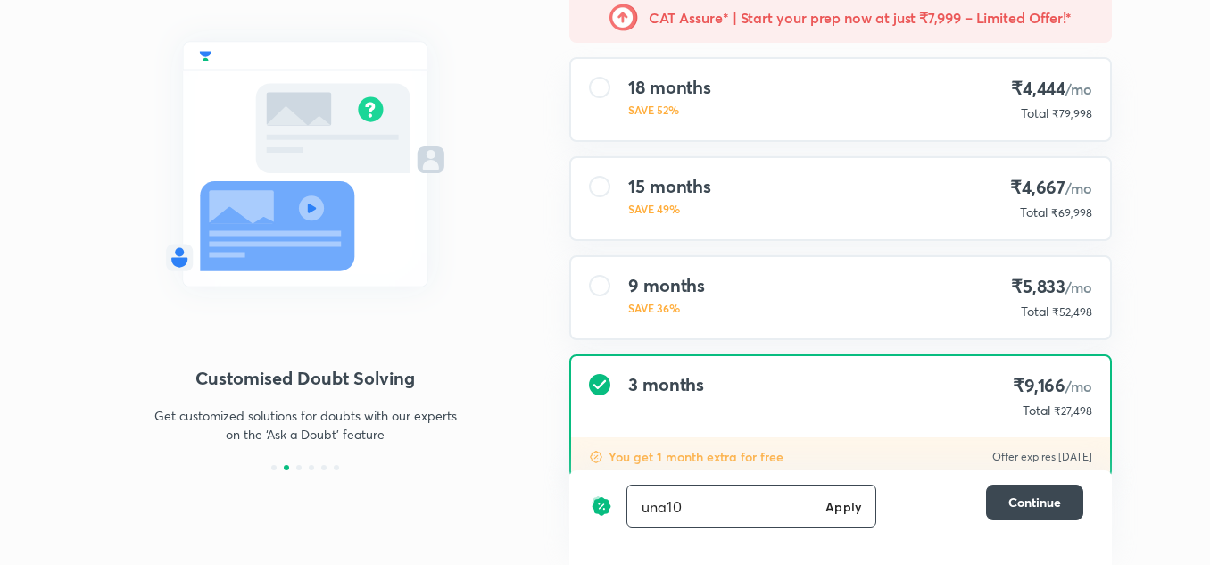
type input "una10"
click at [841, 506] on h6 "Apply" at bounding box center [844, 506] width 36 height 19
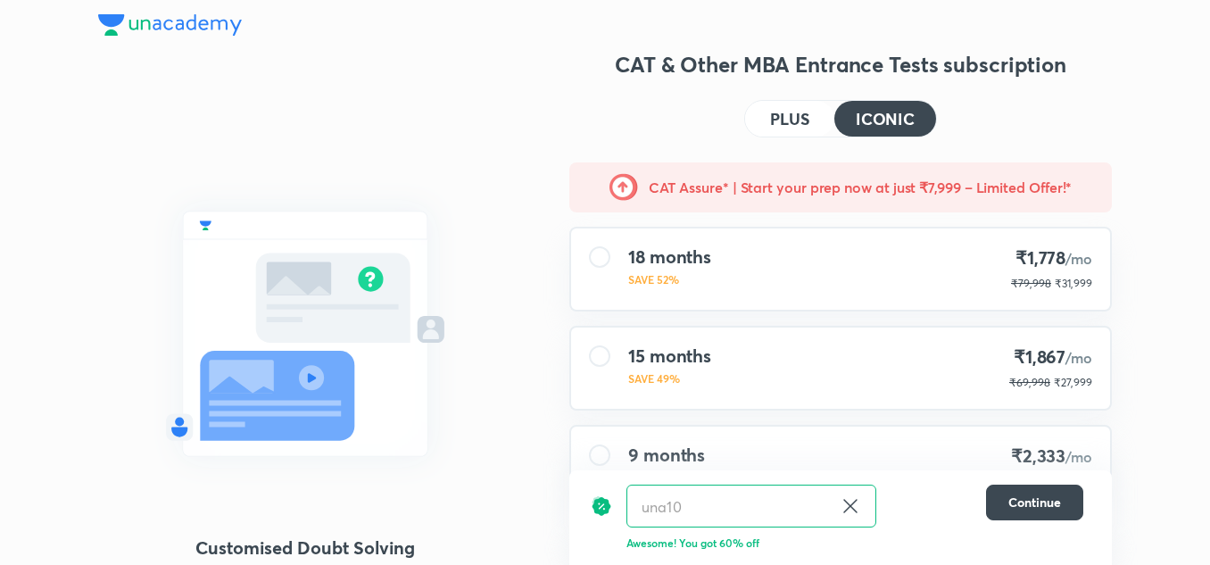
scroll to position [215, 0]
